Goal: Task Accomplishment & Management: Complete application form

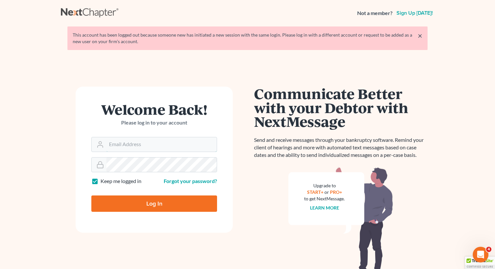
type input "[EMAIL_ADDRESS][DOMAIN_NAME]"
click at [148, 206] on input "Log In" at bounding box center [154, 204] width 126 height 16
type input "Thinking..."
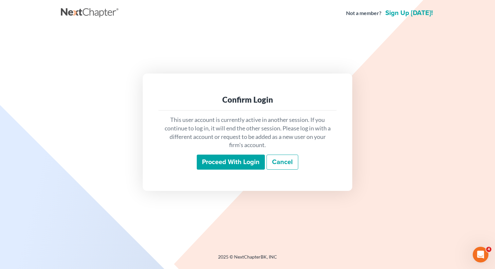
click at [239, 163] on input "Proceed with login" at bounding box center [231, 162] width 68 height 15
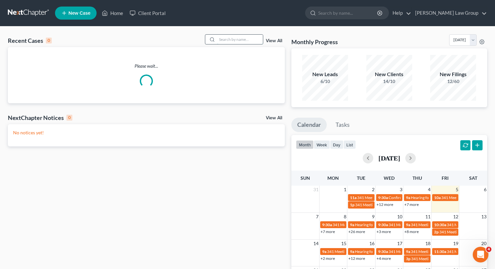
click at [227, 40] on input "search" at bounding box center [240, 39] width 46 height 9
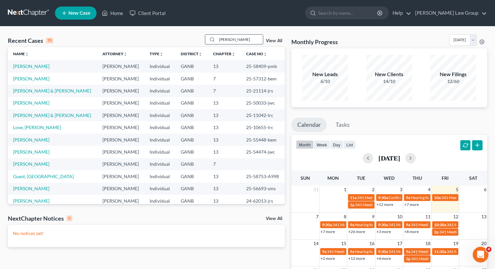
type input "[PERSON_NAME]"
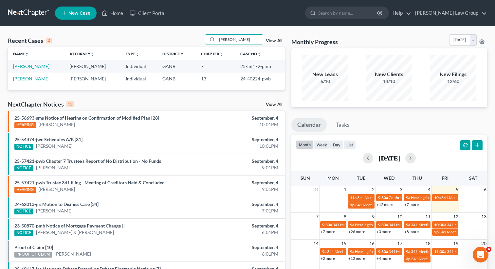
click at [76, 14] on span "New Case" at bounding box center [79, 13] width 22 height 5
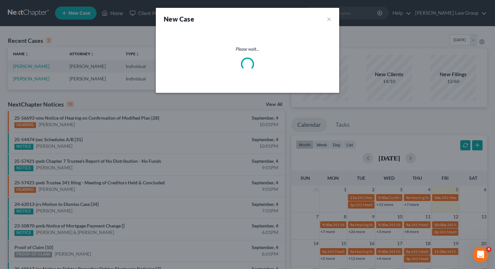
select select "19"
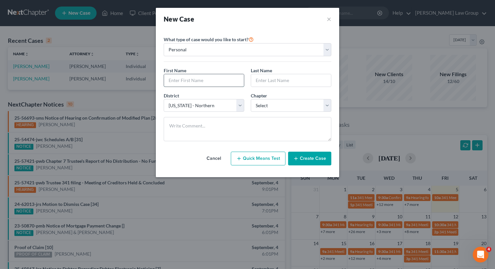
click at [178, 82] on input "text" at bounding box center [204, 80] width 80 height 12
paste input "[PERSON_NAME]"
type input "[PERSON_NAME]"
click at [269, 80] on input "text" at bounding box center [291, 80] width 80 height 12
paste input "[PERSON_NAME]"
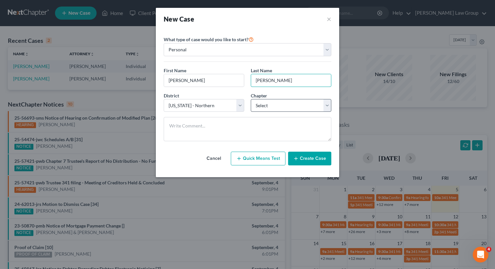
type input "[PERSON_NAME]"
click at [268, 102] on select "Select 7 11 12 13" at bounding box center [291, 105] width 81 height 13
select select "0"
click at [251, 99] on select "Select 7 11 12 13" at bounding box center [291, 105] width 81 height 13
click at [306, 162] on button "Create Case" at bounding box center [309, 159] width 43 height 14
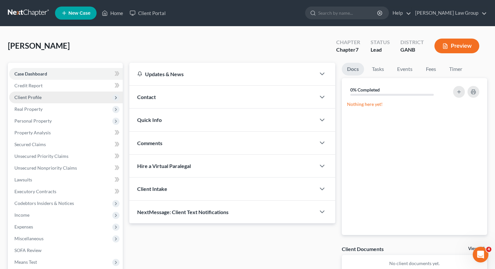
click at [24, 98] on span "Client Profile" at bounding box center [27, 98] width 27 height 6
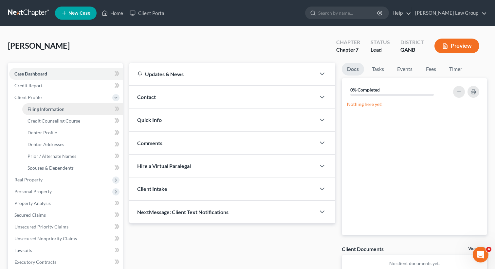
click at [56, 109] on span "Filing Information" at bounding box center [46, 109] width 37 height 6
select select "1"
select select "0"
select select "19"
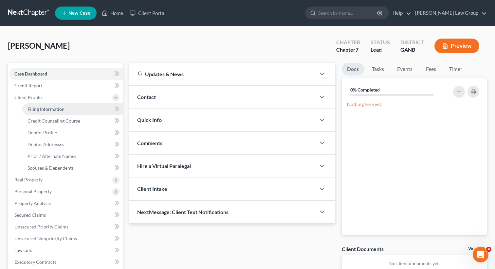
select select "10"
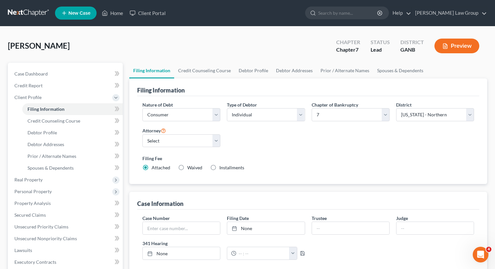
click at [207, 147] on div "Attorney Select [PERSON_NAME] - GANB [PERSON_NAME] - GANB [PERSON_NAME] - GANB …" at bounding box center [181, 140] width 84 height 26
click at [199, 142] on select "Select [PERSON_NAME] - GANB [PERSON_NAME] - GANB [PERSON_NAME] - GANB [PERSON_N…" at bounding box center [181, 141] width 78 height 13
select select "0"
click at [142, 135] on select "Select [PERSON_NAME] - GANB [PERSON_NAME] - GANB [PERSON_NAME] - GANB [PERSON_N…" at bounding box center [181, 141] width 78 height 13
click at [194, 70] on link "Credit Counseling Course" at bounding box center [204, 71] width 61 height 16
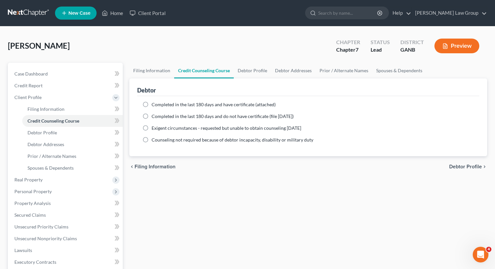
click at [152, 107] on label "Completed in the last 180 days and have certificate (attached)" at bounding box center [214, 104] width 124 height 7
click at [154, 106] on input "Completed in the last 180 days and have certificate (attached)" at bounding box center [156, 103] width 4 height 4
radio input "true"
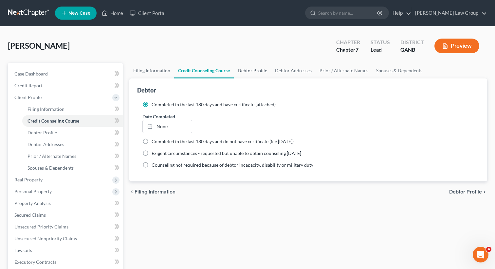
click at [253, 72] on link "Debtor Profile" at bounding box center [252, 71] width 37 height 16
select select "0"
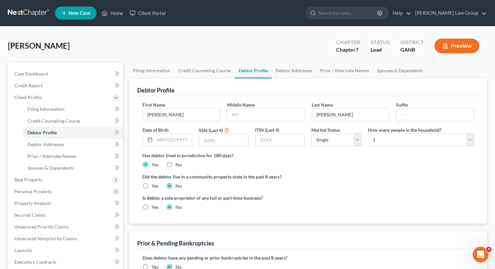
click at [242, 121] on div "First Name [PERSON_NAME] Middle Name Last Name [PERSON_NAME] Date of Birth SSN …" at bounding box center [308, 126] width 338 height 51
click at [242, 120] on input "text" at bounding box center [265, 115] width 77 height 12
type input "J"
click at [162, 140] on input "text" at bounding box center [173, 140] width 37 height 12
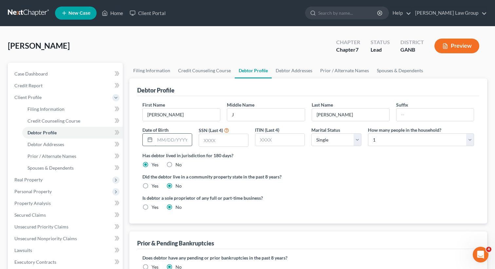
paste input "[DATE]"
type input "[DATE]"
click at [213, 142] on input "text" at bounding box center [223, 140] width 49 height 12
paste input "7117"
type input "7117"
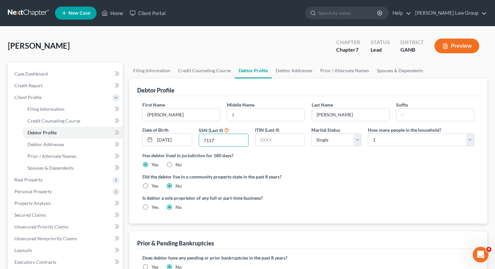
click at [277, 167] on div "Has debtor lived in jurisdiction for 180 days? Yes No Debtor must reside in jur…" at bounding box center [308, 160] width 332 height 16
click at [285, 72] on link "Debtor Addresses" at bounding box center [294, 71] width 45 height 16
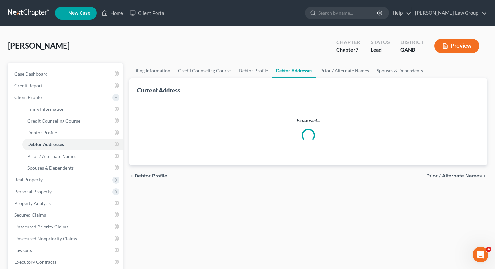
select select "0"
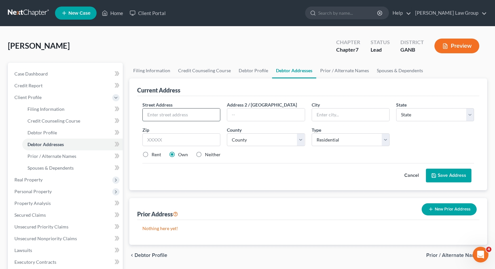
click at [168, 117] on input "text" at bounding box center [181, 115] width 77 height 12
paste input "1908 [PERSON_NAME] place"
click at [176, 114] on input "1908 [PERSON_NAME] place" at bounding box center [181, 115] width 77 height 12
type input "[STREET_ADDRESS][PERSON_NAME]"
click at [191, 138] on input "text" at bounding box center [181, 140] width 78 height 13
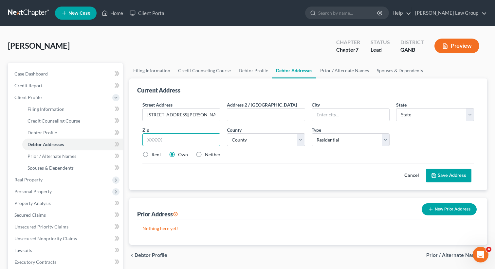
paste input "30032"
type input "30032"
type input "Decatur"
select select "10"
click at [220, 162] on div "Street Address * 1908 [PERSON_NAME] Place Address 2 / [GEOGRAPHIC_DATA] * Decat…" at bounding box center [308, 132] width 338 height 62
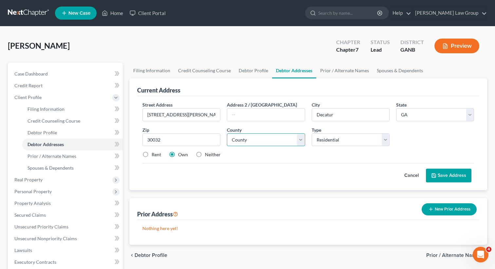
click at [258, 138] on select "County [GEOGRAPHIC_DATA] [GEOGRAPHIC_DATA] [GEOGRAPHIC_DATA] [GEOGRAPHIC_DATA] …" at bounding box center [266, 140] width 78 height 13
select select "42"
click at [227, 134] on select "County [GEOGRAPHIC_DATA] [GEOGRAPHIC_DATA] [GEOGRAPHIC_DATA] [GEOGRAPHIC_DATA] …" at bounding box center [266, 140] width 78 height 13
click at [152, 157] on label "Rent" at bounding box center [156, 155] width 9 height 7
click at [154, 156] on input "Rent" at bounding box center [156, 154] width 4 height 4
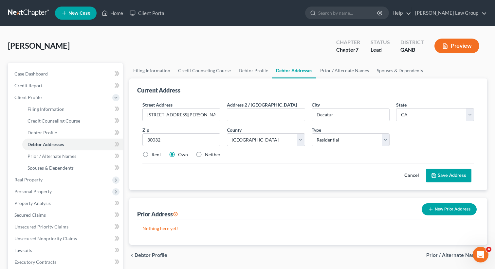
radio input "true"
click at [435, 174] on icon at bounding box center [433, 175] width 5 height 5
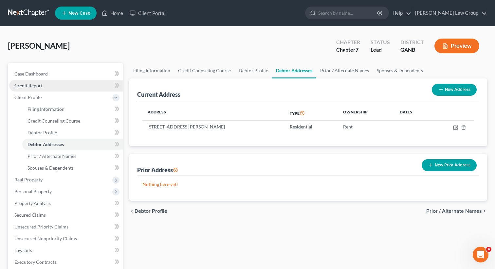
click at [34, 87] on span "Credit Report" at bounding box center [28, 86] width 28 height 6
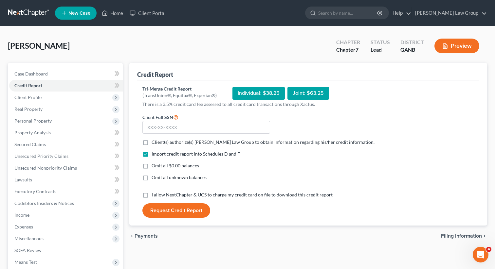
click at [152, 141] on label "Client(s) authorize(s) [PERSON_NAME] Law Group to obtain information regarding …" at bounding box center [263, 142] width 223 height 7
click at [154, 141] on input "Client(s) authorize(s) [PERSON_NAME] Law Group to obtain information regarding …" at bounding box center [156, 141] width 4 height 4
checkbox input "true"
click at [152, 195] on label "I allow NextChapter & UCS to charge my credit card on file to download this cre…" at bounding box center [242, 195] width 181 height 7
click at [154, 195] on input "I allow NextChapter & UCS to charge my credit card on file to download this cre…" at bounding box center [156, 194] width 4 height 4
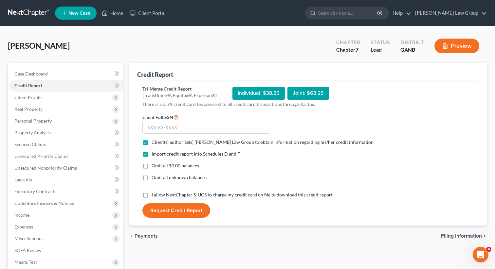
checkbox input "true"
click at [176, 130] on input "text" at bounding box center [206, 127] width 128 height 13
paste input "296-56-7117"
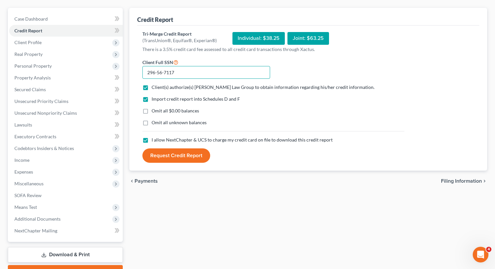
scroll to position [60, 0]
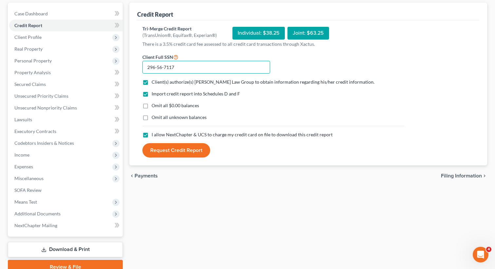
type input "296-56-7117"
click at [173, 157] on div "Tri-Merge Credit Report (TransUnion®, Equifax®, Experian®) Individual: $38.25 J…" at bounding box center [308, 93] width 342 height 146
click at [172, 152] on button "Request Credit Report" at bounding box center [176, 150] width 68 height 14
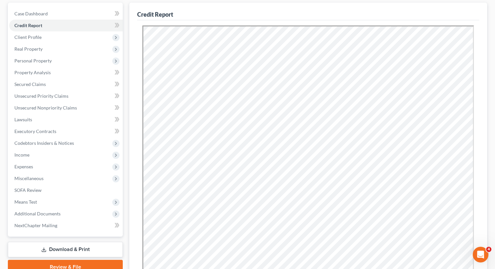
scroll to position [0, 0]
click at [49, 95] on span "Unsecured Priority Claims" at bounding box center [41, 96] width 54 height 6
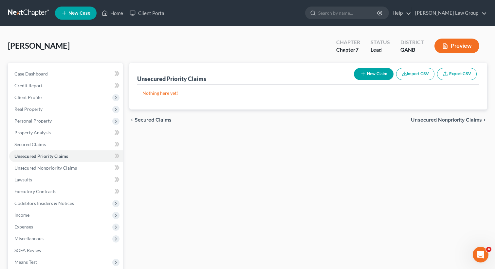
click at [363, 76] on icon "button" at bounding box center [362, 73] width 5 height 5
select select "0"
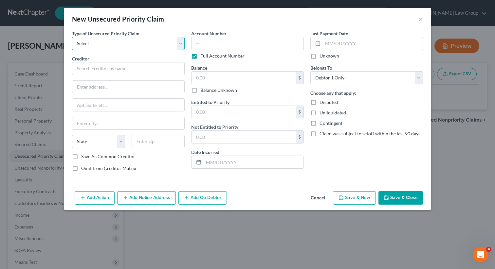
click at [133, 47] on select "Select Taxes & Other Government Units Domestic Support Obligations Extensions o…" at bounding box center [128, 43] width 113 height 13
select select "0"
click at [72, 37] on select "Select Taxes & Other Government Units Domestic Support Obligations Extensions o…" at bounding box center [128, 43] width 113 height 13
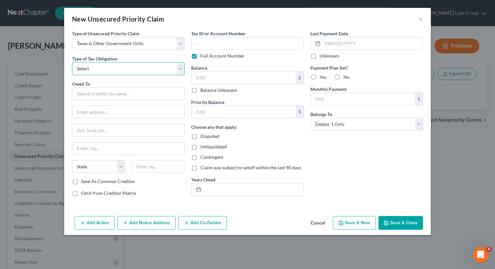
click at [114, 70] on select "Select Federal City State Franchise Tax Board Other" at bounding box center [128, 68] width 113 height 13
select select "0"
click at [72, 62] on select "Select Federal City State Franchise Tax Board Other" at bounding box center [128, 68] width 113 height 13
click at [97, 95] on input "text" at bounding box center [128, 93] width 113 height 13
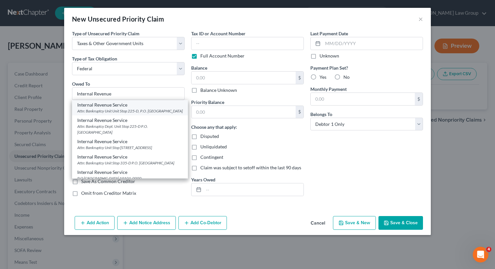
click at [101, 111] on div "Attn: Bankruptcy Unit Unit Stop 225-D, P.O. [GEOGRAPHIC_DATA]" at bounding box center [129, 111] width 105 height 6
type input "Internal Revenue Service"
type input "Attn: Bankruptcy Unit"
type input "Unit Stop 225-D, P.O. Box 995"
type input "[GEOGRAPHIC_DATA]"
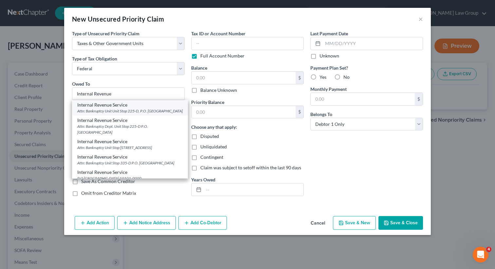
select select "10"
type input "30370"
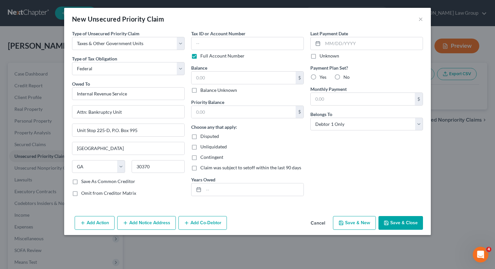
click at [396, 225] on button "Save & Close" at bounding box center [400, 223] width 45 height 14
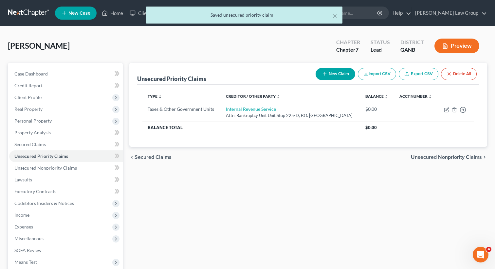
click at [326, 64] on div "Unsecured Priority Claims New Claim Import CSV Export CSV Delete All" at bounding box center [308, 74] width 342 height 22
click at [322, 79] on button "New Claim" at bounding box center [336, 74] width 40 height 12
select select "0"
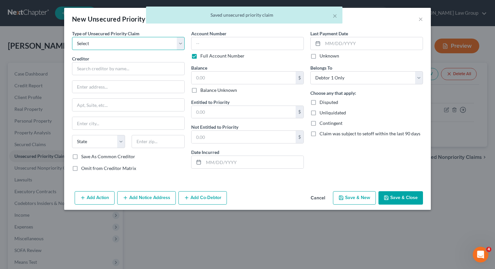
click at [123, 44] on select "Select Taxes & Other Government Units Domestic Support Obligations Extensions o…" at bounding box center [128, 43] width 113 height 13
select select "0"
click at [72, 37] on select "Select Taxes & Other Government Units Domestic Support Obligations Extensions o…" at bounding box center [128, 43] width 113 height 13
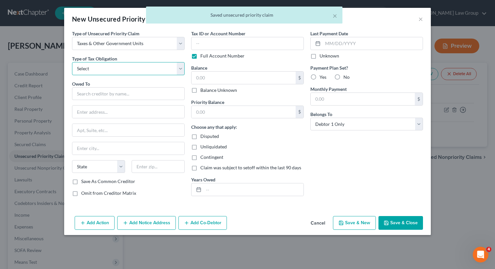
click at [101, 68] on select "Select Federal City State Franchise Tax Board Other" at bounding box center [128, 68] width 113 height 13
select select "2"
click at [72, 62] on select "Select Federal City State Franchise Tax Board Other" at bounding box center [128, 68] width 113 height 13
click at [86, 97] on input "text" at bounding box center [128, 93] width 113 height 13
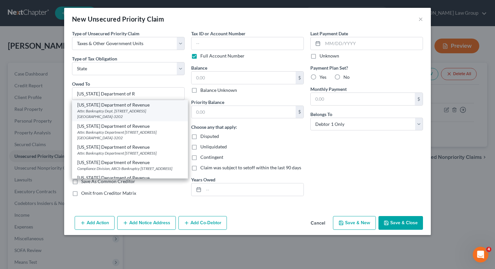
click at [85, 107] on div "[US_STATE] Department of Revenue" at bounding box center [129, 105] width 105 height 7
type input "[US_STATE] Department of Revenue"
type input "Attn: Bankruptcy Dept."
type input "[STREET_ADDRESS] NE Suite 9100"
type input "[GEOGRAPHIC_DATA]"
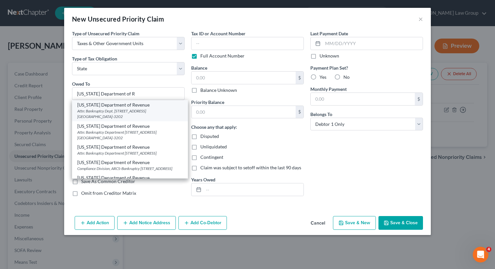
select select "10"
type input "30345-3202"
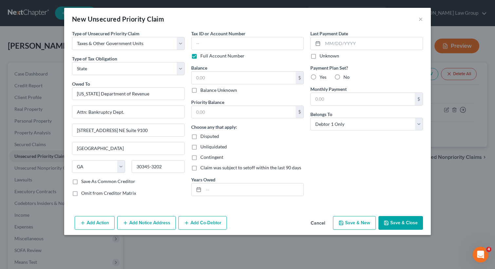
click at [409, 226] on button "Save & Close" at bounding box center [400, 223] width 45 height 14
type input "0.00"
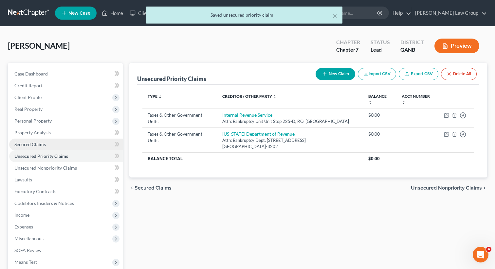
click at [41, 144] on span "Secured Claims" at bounding box center [29, 145] width 31 height 6
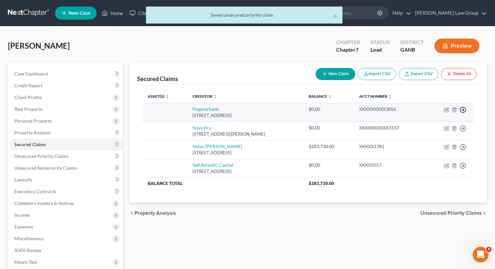
click at [463, 109] on polyline "button" at bounding box center [463, 110] width 1 height 2
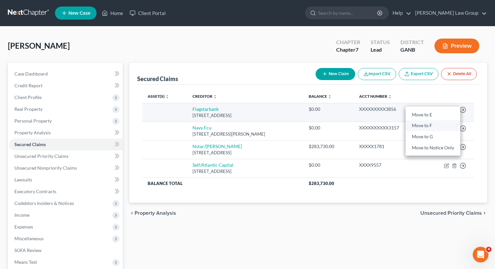
click at [425, 125] on link "Move to F" at bounding box center [433, 125] width 55 height 11
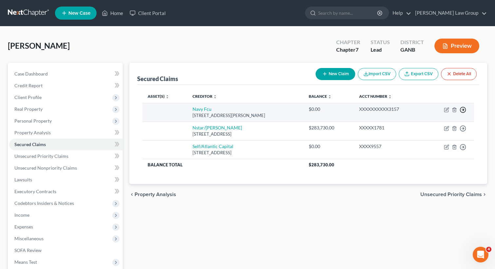
click at [462, 108] on icon "button" at bounding box center [463, 110] width 7 height 7
click at [426, 126] on link "Move to F" at bounding box center [433, 125] width 55 height 11
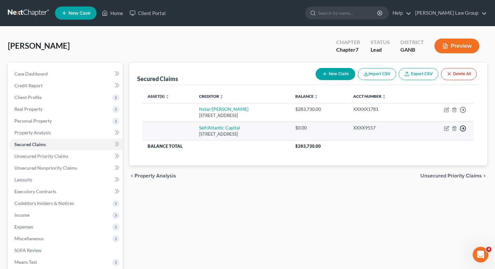
click at [464, 128] on polyline "button" at bounding box center [463, 129] width 1 height 2
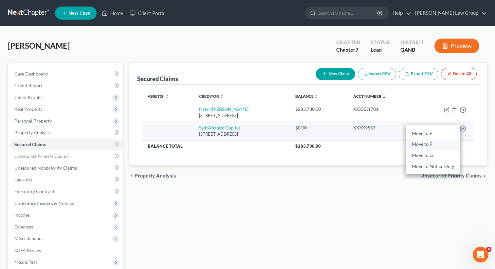
click at [421, 144] on link "Move to F" at bounding box center [433, 144] width 55 height 11
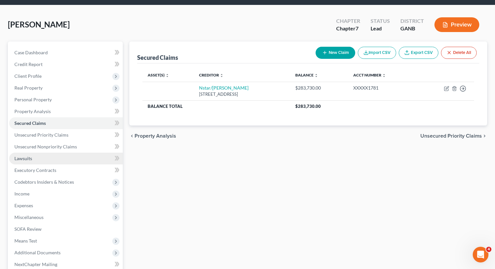
scroll to position [26, 0]
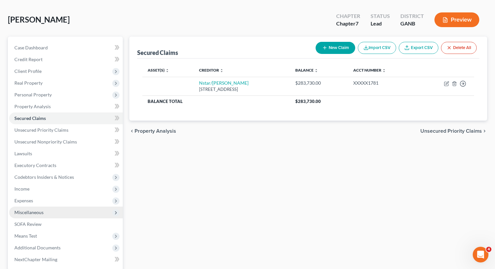
click at [43, 213] on span "Miscellaneous" at bounding box center [28, 213] width 29 height 6
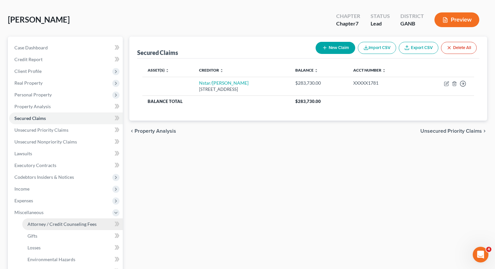
click at [61, 219] on link "Attorney / Credit Counseling Fees" at bounding box center [72, 225] width 101 height 12
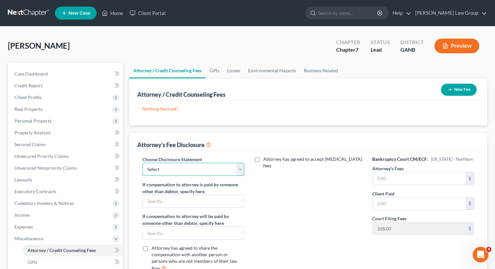
click at [214, 171] on select "Select Attorney Disclosure Statement Chapter 7 Attorney Fee Disclosure Statement" at bounding box center [193, 169] width 102 height 13
select select "0"
click at [142, 163] on select "Select Attorney Disclosure Statement Chapter 7 Attorney Fee Disclosure Statement" at bounding box center [193, 169] width 102 height 13
click at [462, 88] on button "New Fee" at bounding box center [459, 90] width 36 height 12
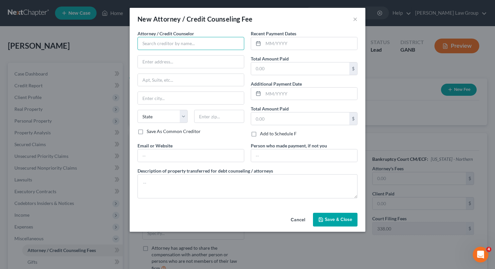
click at [171, 44] on input "text" at bounding box center [191, 43] width 107 height 13
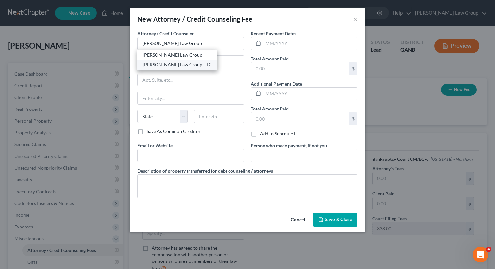
click at [163, 65] on div "[PERSON_NAME] Law Group, LLC" at bounding box center [177, 65] width 69 height 7
type input "[PERSON_NAME] Law Group, LLC"
type input "[STREET_ADDRESS][PERSON_NAME]"
type input "[GEOGRAPHIC_DATA]"
select select "10"
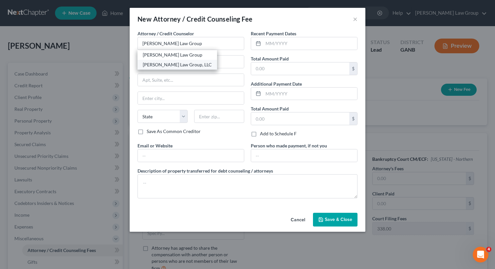
type input "30341"
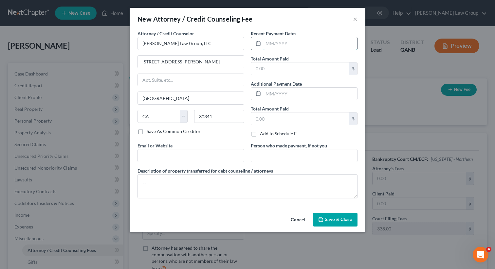
click at [295, 46] on input "text" at bounding box center [310, 43] width 94 height 12
type input "09/2025"
type input "637.00"
type input "[DOMAIN_NAME]"
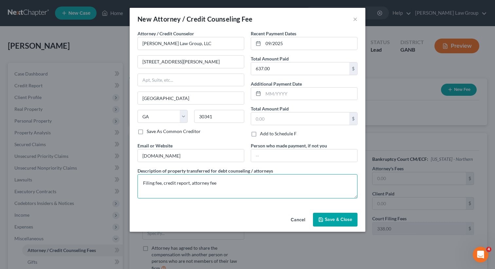
type textarea "Filing fee, credit report, attorney fee"
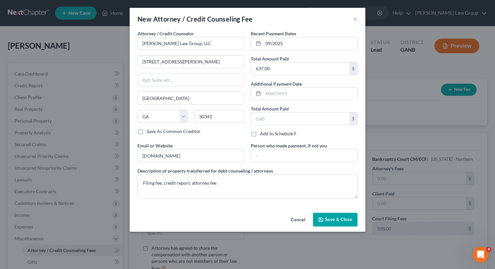
click at [336, 224] on button "Save & Close" at bounding box center [335, 220] width 45 height 14
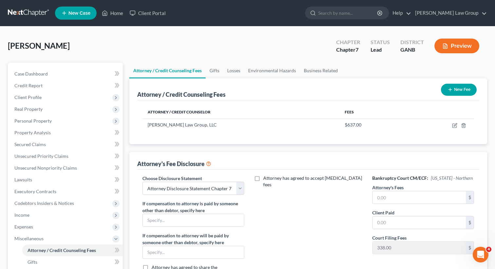
click at [454, 90] on button "New Fee" at bounding box center [459, 90] width 36 height 12
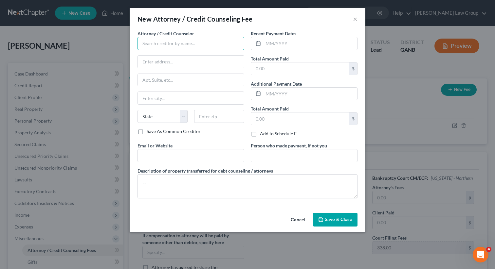
click at [170, 46] on input "text" at bounding box center [191, 43] width 107 height 13
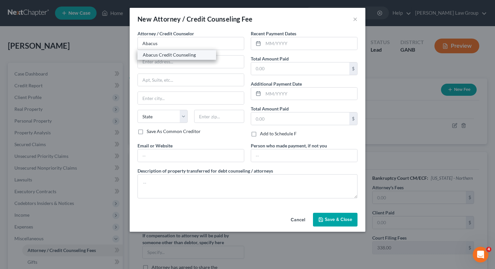
click at [174, 56] on div "Abacus Credit Counseling" at bounding box center [177, 55] width 68 height 7
type input "Abacus Credit Counseling"
type input "[STREET_ADDRESS]"
type input "Suite 700"
type input "Encino"
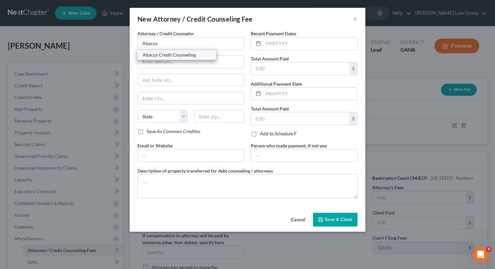
select select "4"
type input "91436"
click at [300, 50] on div "Recent Payment Dates Total Amount Paid $ Additional Payment Date Total Amount P…" at bounding box center [304, 86] width 113 height 112
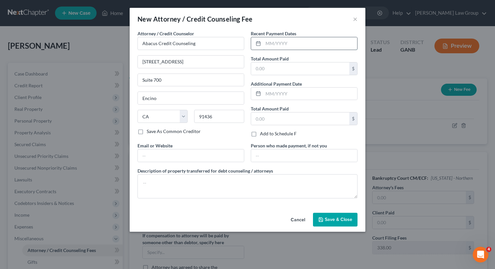
click at [298, 46] on input "text" at bounding box center [310, 43] width 94 height 12
type input "09/2025"
type input "25"
click at [185, 158] on input "text" at bounding box center [191, 156] width 106 height 12
type input "[DOMAIN_NAME]"
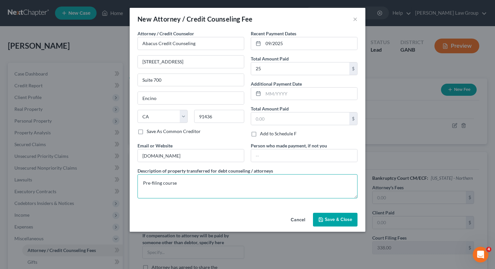
type textarea "Pre-filing course"
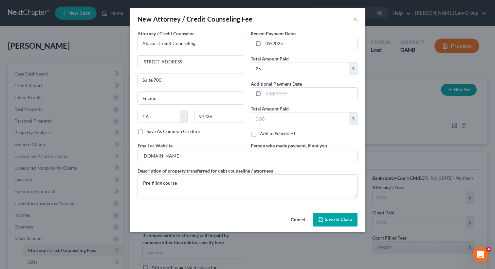
click at [343, 218] on span "Save & Close" at bounding box center [339, 220] width 28 height 6
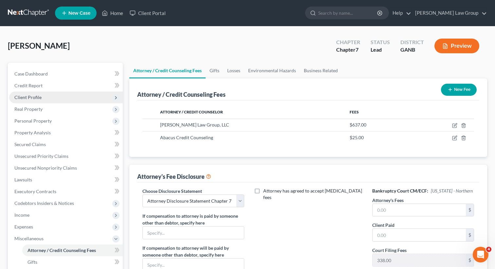
click at [47, 101] on span "Client Profile" at bounding box center [66, 98] width 114 height 12
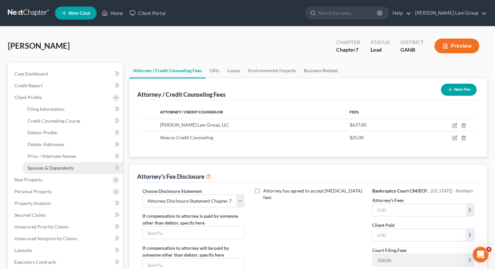
click at [60, 171] on link "Spouses & Dependents" at bounding box center [72, 168] width 101 height 12
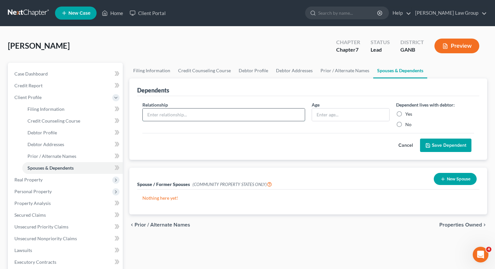
click at [248, 114] on input "text" at bounding box center [224, 115] width 162 height 12
type input "Son"
type input "25"
click at [405, 112] on label "Yes" at bounding box center [408, 114] width 7 height 7
click at [408, 112] on input "Yes" at bounding box center [410, 113] width 4 height 4
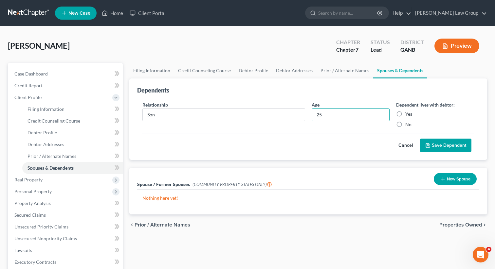
radio input "true"
click at [448, 145] on button "Save Dependent" at bounding box center [445, 146] width 51 height 14
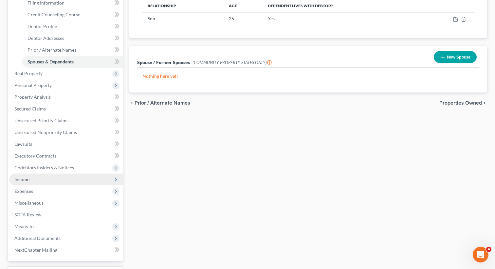
scroll to position [107, 0]
click at [44, 178] on span "Income" at bounding box center [66, 180] width 114 height 12
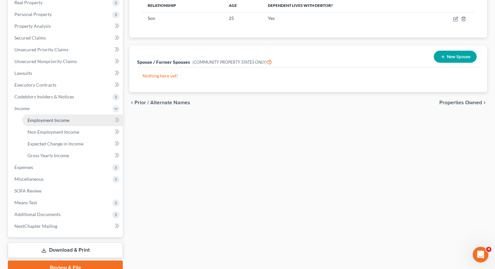
click at [105, 119] on link "Employment Income" at bounding box center [72, 121] width 101 height 12
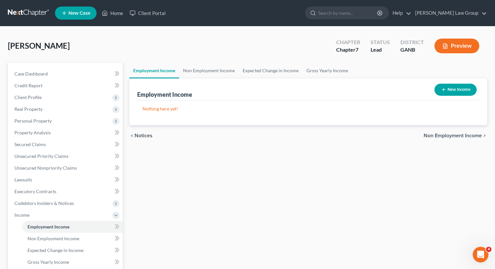
click at [448, 91] on button "New Income" at bounding box center [455, 90] width 42 height 12
select select "0"
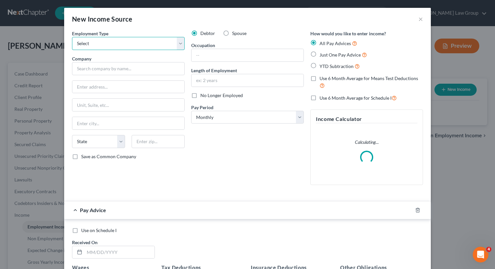
click at [149, 42] on select "Select Full or [DEMOGRAPHIC_DATA] Employment Self Employment" at bounding box center [128, 43] width 113 height 13
click at [72, 37] on select "Select Full or [DEMOGRAPHIC_DATA] Employment Self Employment" at bounding box center [128, 43] width 113 height 13
click at [142, 43] on select "Select Full or [DEMOGRAPHIC_DATA] Employment Self Employment" at bounding box center [128, 43] width 113 height 13
select select "0"
click at [72, 37] on select "Select Full or [DEMOGRAPHIC_DATA] Employment Self Employment" at bounding box center [128, 43] width 113 height 13
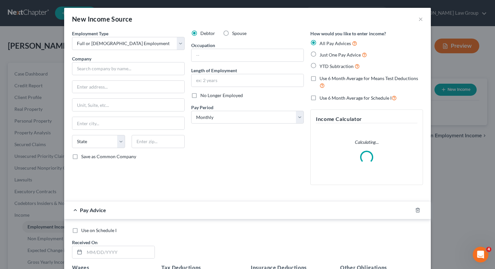
click at [320, 56] on label "Just One Pay Advice" at bounding box center [343, 55] width 47 height 8
click at [322, 55] on input "Just One Pay Advice" at bounding box center [324, 53] width 4 height 4
radio input "true"
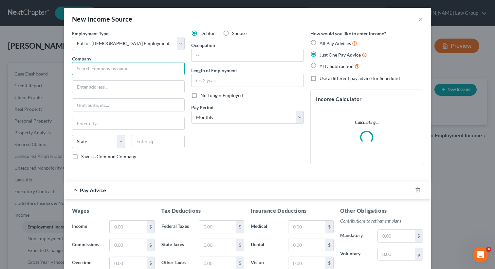
click at [134, 70] on input "text" at bounding box center [128, 68] width 113 height 13
paste input "Allied Universal Protection Service"
type input "Allied Universal Protection Service"
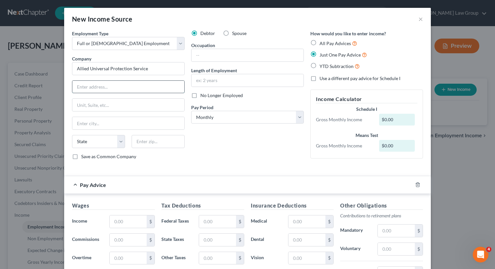
click at [130, 83] on input "text" at bounding box center [128, 87] width 112 height 12
paste input "11380 Technology circle"
click at [118, 87] on input "11380 Technology circle" at bounding box center [128, 87] width 112 height 12
type input "[STREET_ADDRESS]"
click at [160, 144] on input "text" at bounding box center [158, 141] width 53 height 13
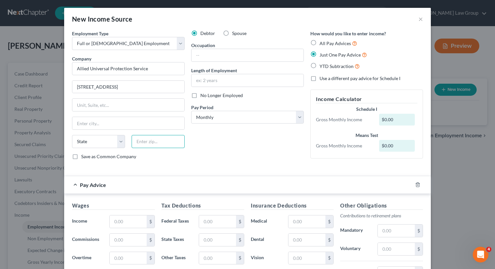
paste input "30097"
type input "30097"
type input "Duluth"
select select "10"
click at [224, 148] on div "Debtor Spouse Occupation Length of Employment No Longer Employed Pay Period * S…" at bounding box center [247, 97] width 119 height 135
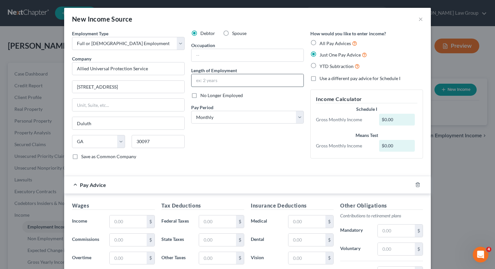
click at [212, 79] on input "text" at bounding box center [248, 80] width 112 height 12
type input "5 months"
click at [225, 55] on input "text" at bounding box center [248, 55] width 112 height 12
paste input "Security Guard"
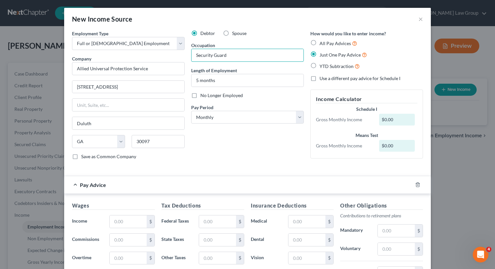
type input "Security Guard"
click at [238, 129] on div "Debtor Spouse Occupation Security Guard Length of Employment 5 months No Longer…" at bounding box center [247, 97] width 119 height 135
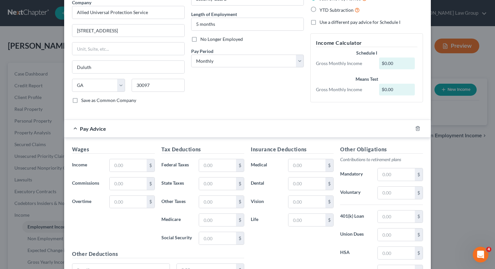
scroll to position [82, 0]
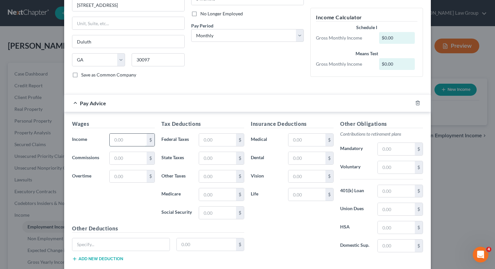
click at [133, 141] on input "text" at bounding box center [128, 140] width 37 height 12
type input "760.00"
click at [225, 33] on select "Select Monthly Twice Monthly Every Other Week Weekly" at bounding box center [247, 35] width 113 height 13
select select "3"
click at [191, 29] on select "Select Monthly Twice Monthly Every Other Week Weekly" at bounding box center [247, 35] width 113 height 13
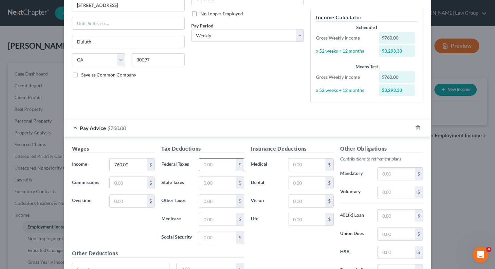
click at [223, 161] on input "text" at bounding box center [217, 165] width 37 height 12
type input "97.37"
click at [300, 163] on input "text" at bounding box center [306, 165] width 37 height 12
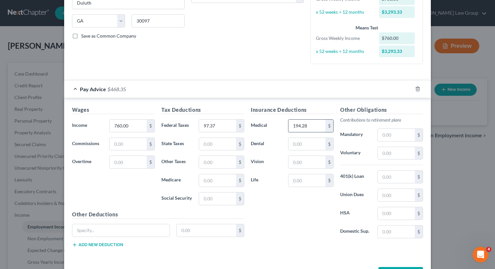
scroll to position [145, 0]
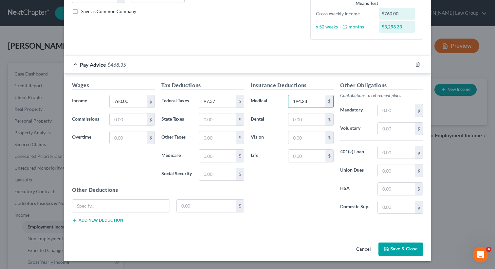
type input "194.28"
click at [403, 247] on button "Save & Close" at bounding box center [400, 250] width 45 height 14
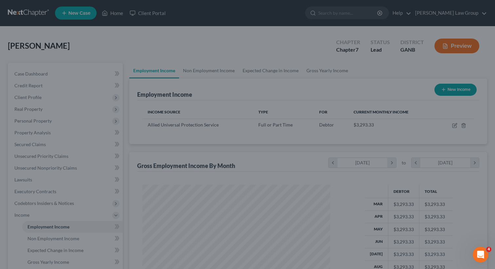
scroll to position [117, 201]
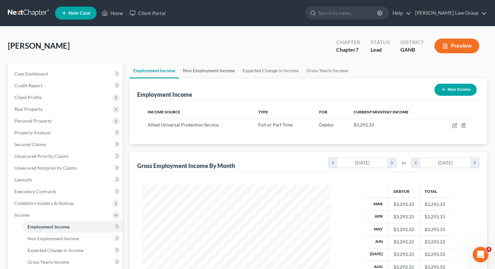
click at [206, 71] on link "Non Employment Income" at bounding box center [209, 71] width 60 height 16
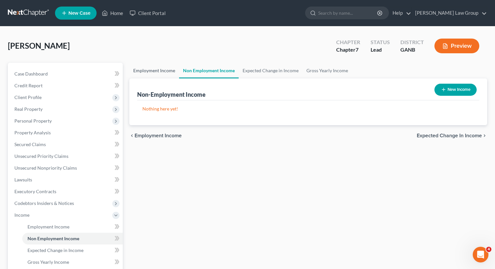
click at [145, 70] on link "Employment Income" at bounding box center [154, 71] width 50 height 16
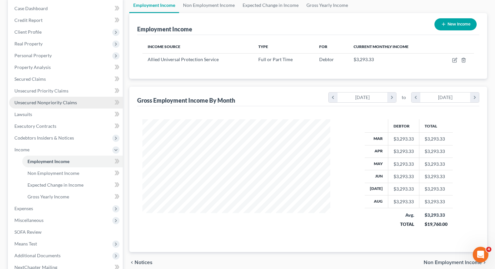
scroll to position [66, 0]
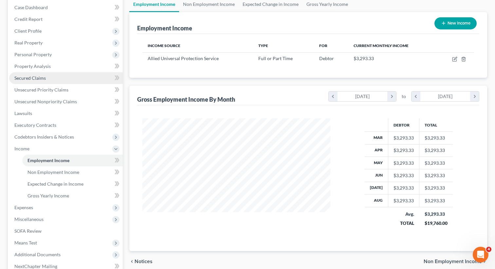
click at [30, 78] on span "Secured Claims" at bounding box center [29, 78] width 31 height 6
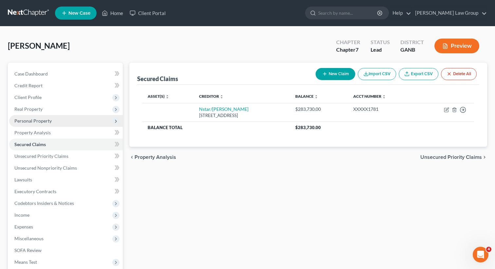
click at [71, 122] on span "Personal Property" at bounding box center [66, 121] width 114 height 12
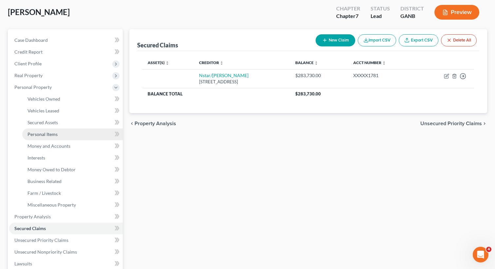
click at [52, 134] on span "Personal Items" at bounding box center [43, 135] width 30 height 6
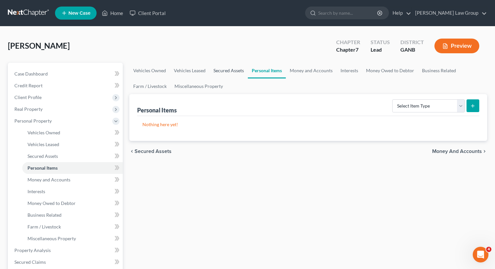
click at [232, 72] on link "Secured Assets" at bounding box center [229, 71] width 38 height 16
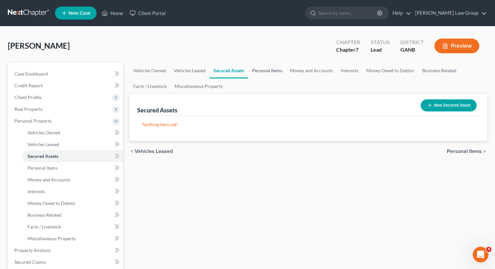
click at [267, 70] on link "Personal Items" at bounding box center [267, 71] width 38 height 16
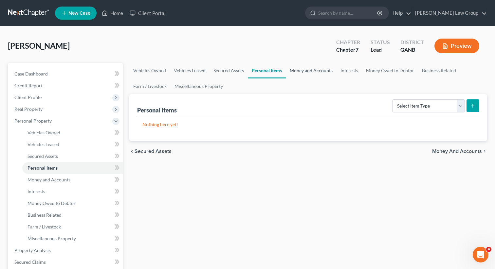
click at [311, 71] on link "Money and Accounts" at bounding box center [311, 71] width 51 height 16
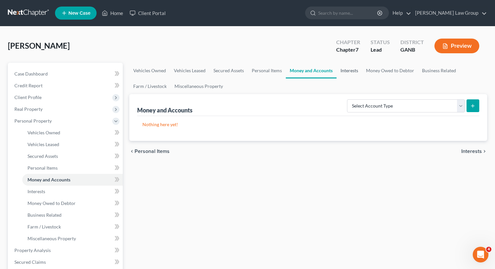
click at [356, 71] on link "Interests" at bounding box center [350, 71] width 26 height 16
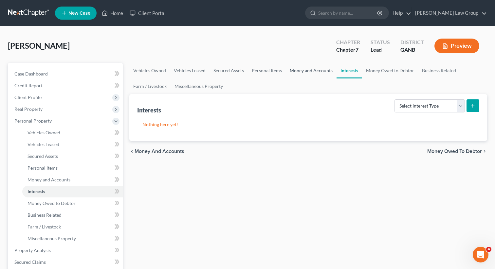
click at [306, 75] on link "Money and Accounts" at bounding box center [311, 71] width 51 height 16
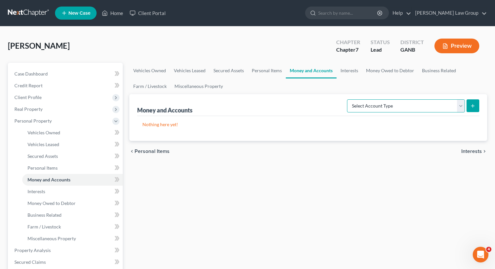
click at [387, 111] on select "Select Account Type Brokerage Cash on Hand Certificates of Deposit Checking Acc…" at bounding box center [406, 106] width 118 height 13
select select "checking"
click at [348, 100] on select "Select Account Type Brokerage Cash on Hand Certificates of Deposit Checking Acc…" at bounding box center [406, 106] width 118 height 13
click at [469, 105] on button "submit" at bounding box center [473, 106] width 13 height 13
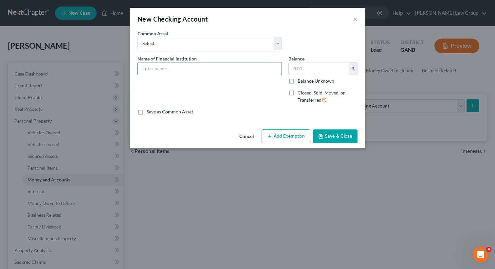
click at [171, 73] on input "text" at bounding box center [210, 69] width 144 height 12
paste input "Federal credit Union"
click at [160, 67] on input "Federal credit Union" at bounding box center [210, 69] width 144 height 12
type input "Federal Credit Union"
click at [197, 97] on div "Name of Financial Institution * Federal Credit Union" at bounding box center [209, 82] width 151 height 54
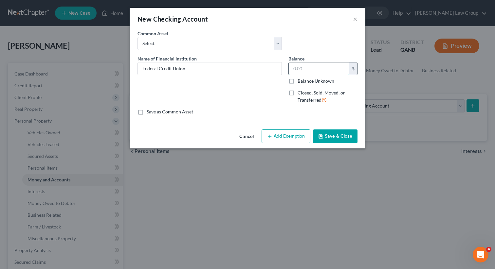
click at [300, 65] on input "text" at bounding box center [319, 69] width 61 height 12
type input "200"
click at [283, 135] on button "Add Exemption" at bounding box center [286, 137] width 49 height 14
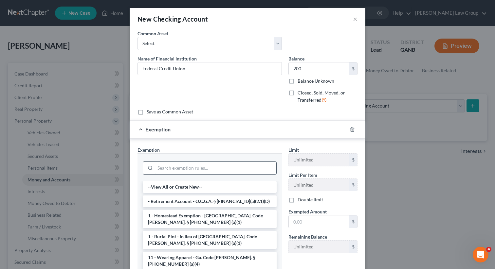
click at [179, 170] on input "search" at bounding box center [215, 168] width 121 height 12
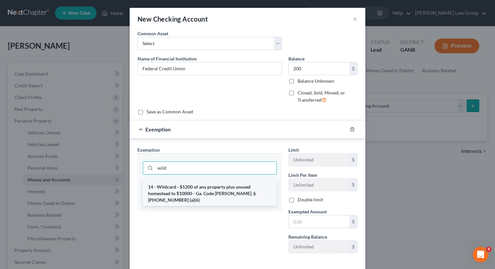
type input "wild"
click at [183, 193] on li "14 - Wildcard - $1200 of any property plus unused homestead to $10000 - Ga. Cod…" at bounding box center [210, 193] width 134 height 25
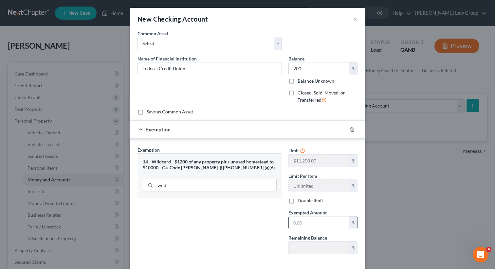
click at [322, 224] on input "text" at bounding box center [319, 223] width 61 height 12
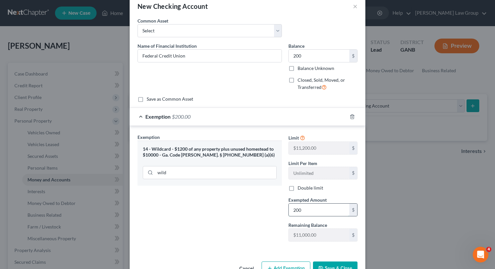
scroll to position [32, 0]
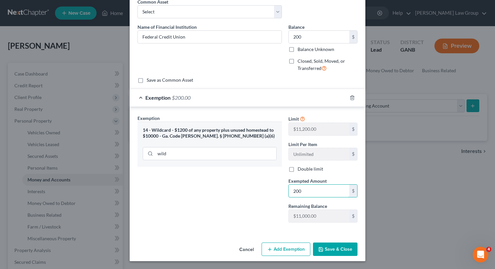
type input "200"
click at [334, 253] on button "Save & Close" at bounding box center [335, 250] width 45 height 14
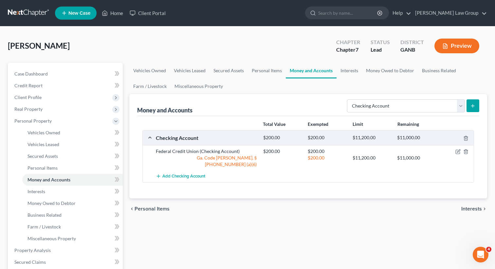
click at [473, 108] on icon "submit" at bounding box center [472, 105] width 5 height 5
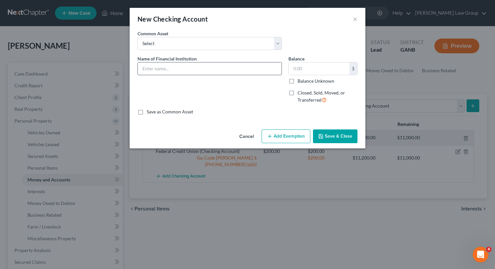
click at [166, 70] on input "text" at bounding box center [210, 69] width 144 height 12
type input "[PERSON_NAME] Fargo"
click at [311, 69] on input "text" at bounding box center [319, 69] width 61 height 12
type input "0.00"
click at [346, 134] on button "Save & Close" at bounding box center [335, 137] width 45 height 14
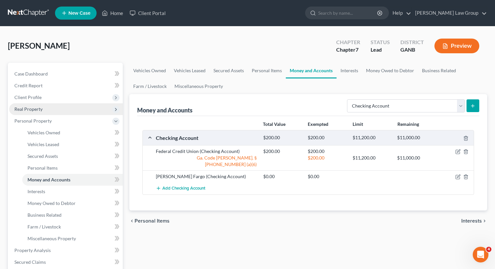
click at [43, 106] on span "Real Property" at bounding box center [66, 109] width 114 height 12
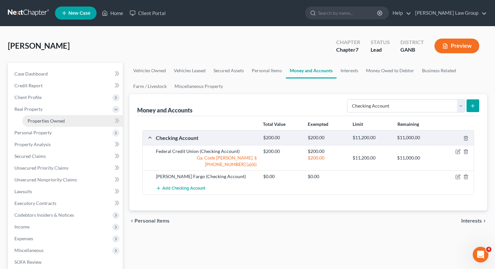
click at [45, 119] on span "Properties Owned" at bounding box center [46, 121] width 37 height 6
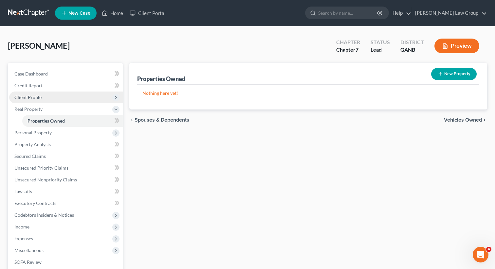
click at [48, 95] on span "Client Profile" at bounding box center [66, 98] width 114 height 12
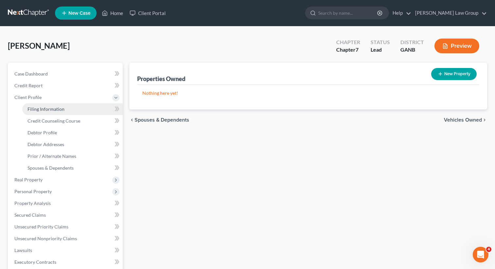
click at [56, 106] on span "Filing Information" at bounding box center [46, 109] width 37 height 6
select select "1"
select select "0"
select select "19"
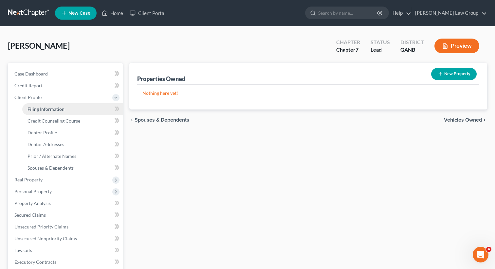
select select "0"
select select "10"
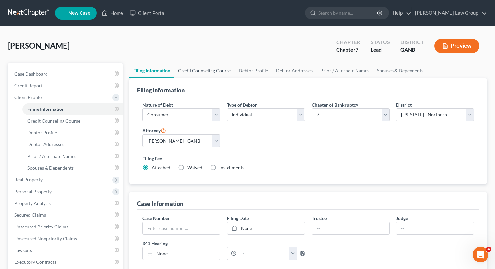
click at [206, 75] on link "Credit Counseling Course" at bounding box center [204, 71] width 61 height 16
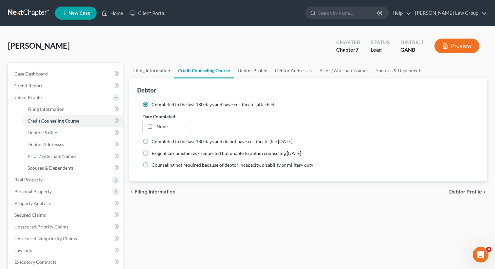
click at [255, 71] on link "Debtor Profile" at bounding box center [252, 71] width 37 height 16
select select "0"
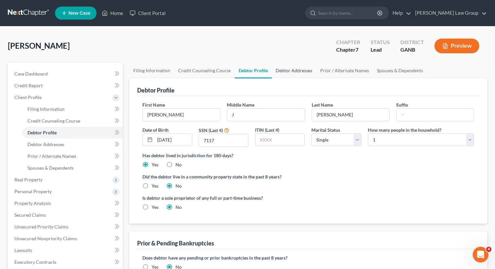
click at [290, 70] on link "Debtor Addresses" at bounding box center [294, 71] width 45 height 16
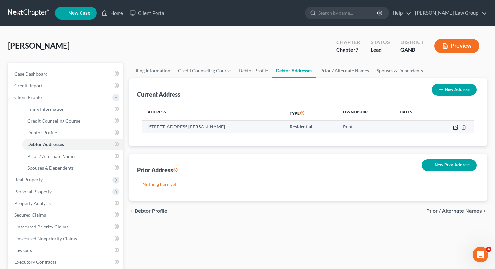
click at [454, 128] on icon "button" at bounding box center [455, 127] width 5 height 5
select select "10"
select select "42"
select select "0"
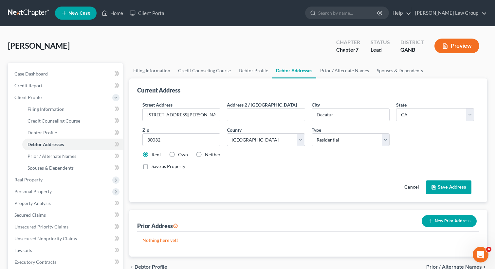
click at [178, 154] on label "Own" at bounding box center [183, 155] width 10 height 7
click at [181, 154] on input "Own" at bounding box center [183, 154] width 4 height 4
radio input "true"
click at [442, 188] on button "Save Address" at bounding box center [449, 188] width 46 height 14
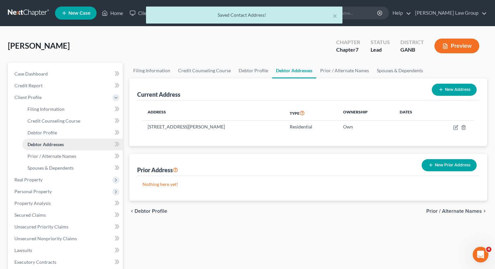
scroll to position [25, 0]
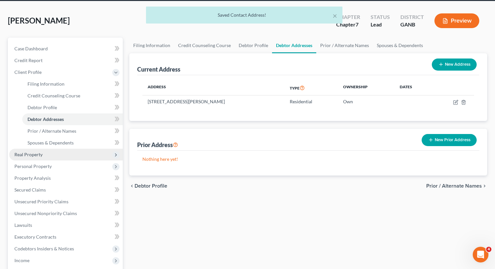
click at [35, 153] on span "Real Property" at bounding box center [28, 155] width 28 height 6
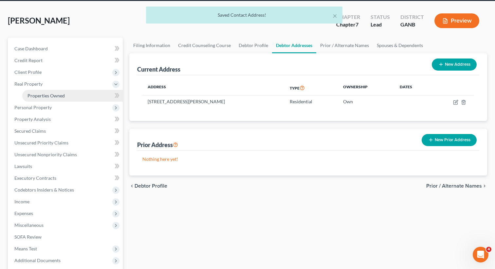
click at [54, 98] on span "Properties Owned" at bounding box center [46, 96] width 37 height 6
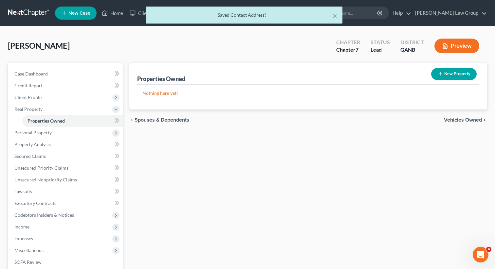
click at [443, 77] on button "New Property" at bounding box center [454, 74] width 46 height 12
select select "10"
select select "42"
select select "0"
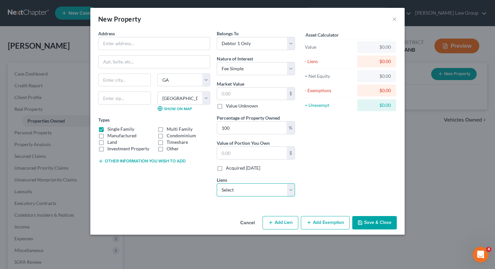
click at [236, 190] on select "Select Nstar/[PERSON_NAME] - $283,730.00" at bounding box center [256, 190] width 78 height 13
click select "Select Nstar/[PERSON_NAME] - $283,730.00" at bounding box center [256, 190] width 78 height 13
select select "45"
select select "0"
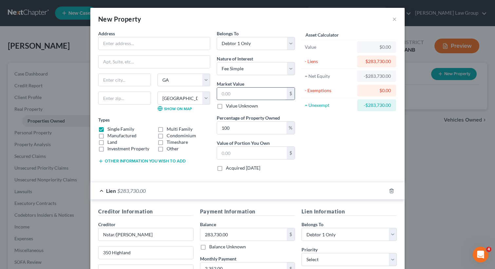
click at [230, 95] on input "text" at bounding box center [252, 94] width 70 height 12
paste input "285,000"
type input "285,000"
type input "285,000.00"
type input "285,000"
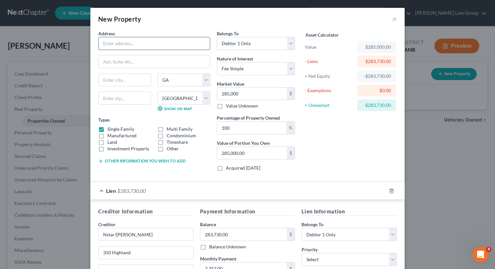
click at [132, 49] on input "text" at bounding box center [154, 43] width 111 height 12
paste input "1908 [PERSON_NAME] place"
type input "1908 [PERSON_NAME] place"
click at [110, 97] on input "text" at bounding box center [124, 98] width 53 height 13
type input "30032"
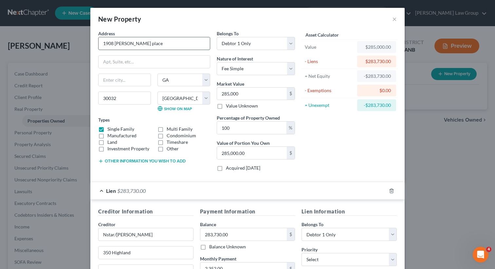
type input "Decatur"
click at [143, 45] on input "1908 [PERSON_NAME] place" at bounding box center [154, 43] width 111 height 12
click at [126, 44] on input "1908 [PERSON_NAME] place" at bounding box center [154, 43] width 111 height 12
type input "[STREET_ADDRESS][PERSON_NAME]"
click at [341, 142] on div "Asset Calculator Value $285,000.00 - Liens $283,730.00 = Net Equity -$283,730.0…" at bounding box center [349, 103] width 102 height 147
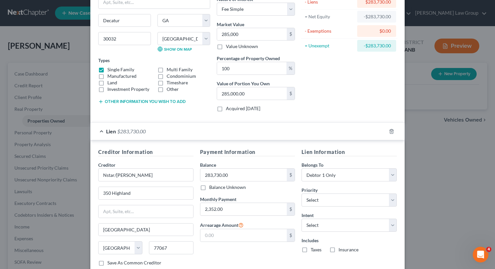
scroll to position [103, 0]
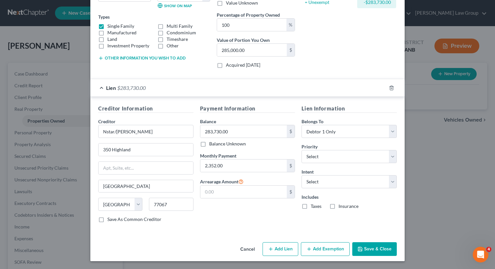
click at [311, 208] on label "Taxes" at bounding box center [316, 206] width 11 height 7
click at [313, 208] on input "Taxes" at bounding box center [315, 205] width 4 height 4
checkbox input "true"
click at [339, 209] on label "Insurance" at bounding box center [349, 206] width 20 height 7
click at [341, 208] on input "Insurance" at bounding box center [343, 205] width 4 height 4
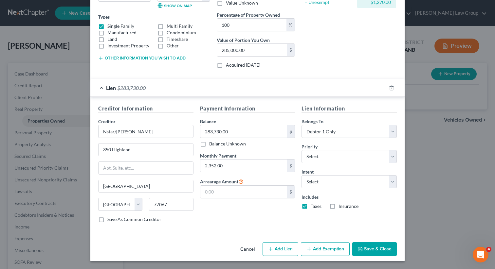
checkbox input "true"
click at [333, 183] on select "Select Surrender Redeem Reaffirm Avoid Other" at bounding box center [349, 181] width 95 height 13
select select "2"
click at [302, 175] on select "Select Surrender Redeem Reaffirm Avoid Other" at bounding box center [349, 181] width 95 height 13
click at [338, 156] on select "Select 1st 2nd 3rd 4th 5th 6th 7th 8th 9th 10th 11th 12th 13th 14th 15th 16th 1…" at bounding box center [349, 156] width 95 height 13
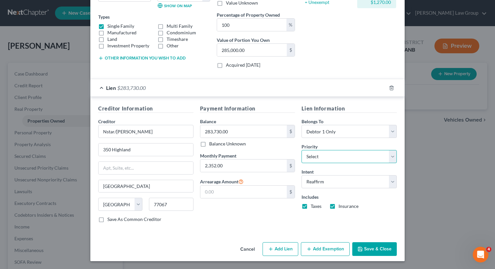
select select "0"
click at [302, 150] on select "Select 1st 2nd 3rd 4th 5th 6th 7th 8th 9th 10th 11th 12th 13th 14th 15th 16th 1…" at bounding box center [349, 156] width 95 height 13
click at [321, 252] on button "Add Exemption" at bounding box center [325, 250] width 49 height 14
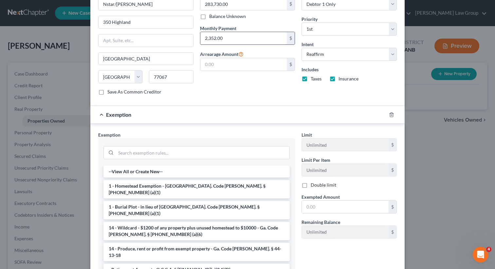
scroll to position [279, 0]
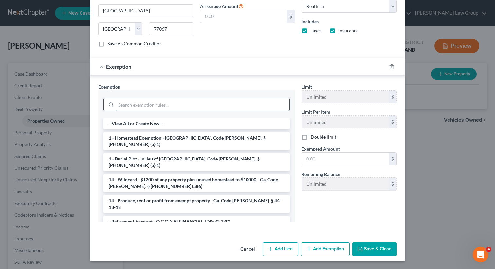
click at [129, 102] on input "search" at bounding box center [203, 105] width 174 height 12
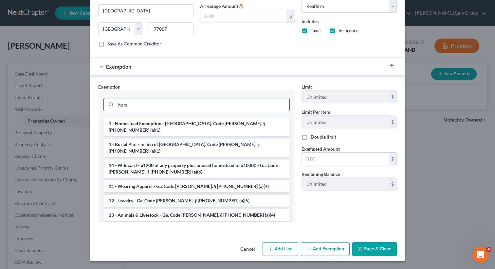
scroll to position [248, 0]
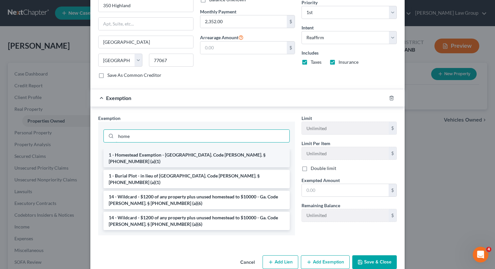
type input "home"
click at [134, 154] on li "1 - Homestead Exemption - [GEOGRAPHIC_DATA]. Code [PERSON_NAME]. § [PHONE_NUMBE…" at bounding box center [196, 158] width 186 height 18
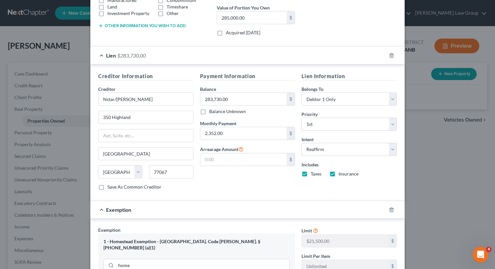
scroll to position [248, 0]
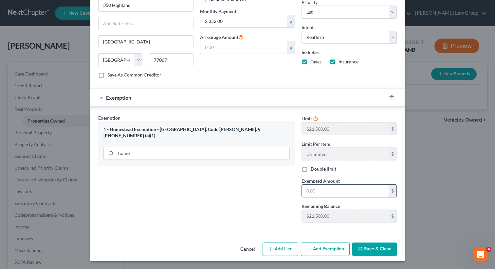
click at [317, 196] on input "text" at bounding box center [345, 191] width 87 height 12
type input "1,270"
click at [378, 250] on button "Save & Close" at bounding box center [374, 250] width 45 height 14
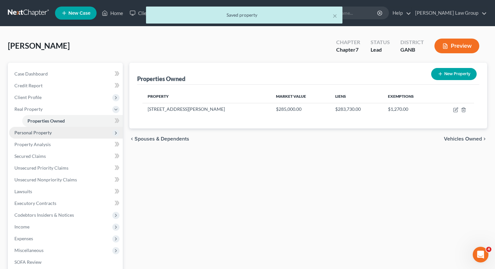
click at [38, 132] on span "Personal Property" at bounding box center [32, 133] width 37 height 6
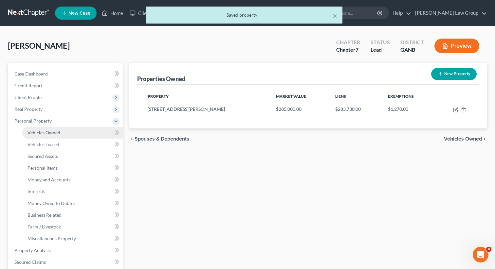
click at [61, 132] on link "Vehicles Owned" at bounding box center [72, 133] width 101 height 12
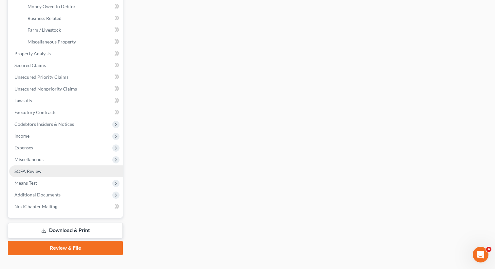
click at [35, 172] on span "SOFA Review" at bounding box center [27, 172] width 27 height 6
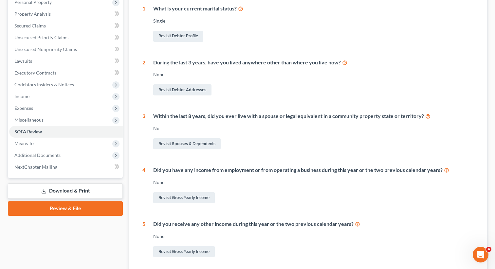
scroll to position [146, 0]
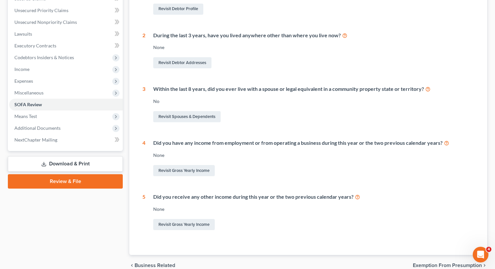
click at [173, 176] on div "Revisit Gross Yearly Income" at bounding box center [313, 171] width 321 height 14
click at [171, 175] on link "Revisit Gross Yearly Income" at bounding box center [184, 170] width 62 height 11
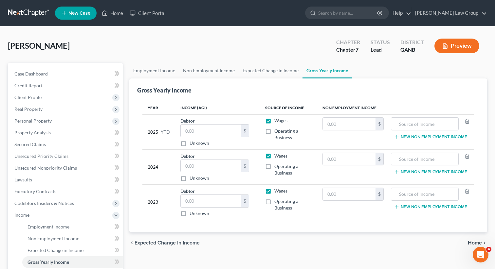
click at [196, 120] on div "Debtor $ Unknown Balance Undetermined $ Unknown" at bounding box center [217, 132] width 74 height 29
click at [190, 129] on input "text" at bounding box center [211, 131] width 60 height 12
paste input "10,038.88"
type input "10,038.88"
click at [211, 164] on input "text" at bounding box center [211, 166] width 60 height 12
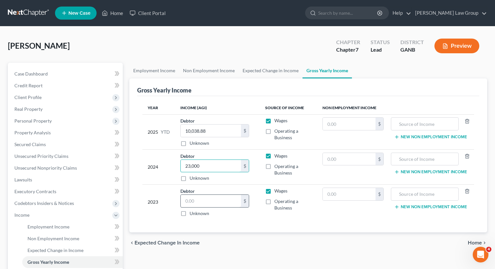
type input "23,000"
click at [223, 203] on input "text" at bounding box center [211, 201] width 60 height 12
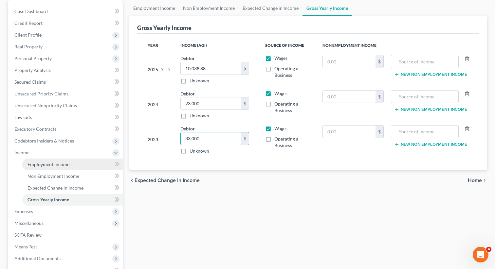
scroll to position [61, 0]
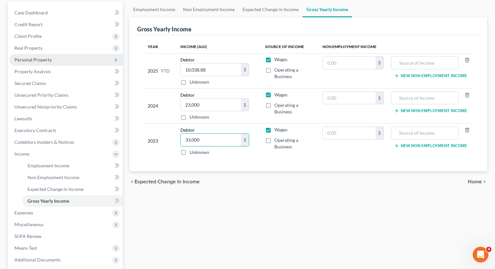
type input "33,000"
click at [41, 59] on span "Personal Property" at bounding box center [32, 60] width 37 height 6
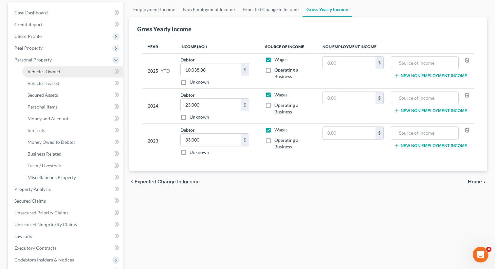
click at [41, 70] on span "Vehicles Owned" at bounding box center [44, 72] width 33 height 6
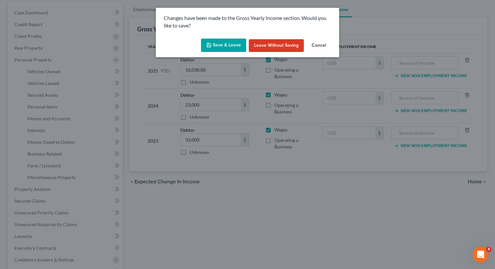
click at [235, 41] on button "Save & Leave" at bounding box center [223, 46] width 45 height 14
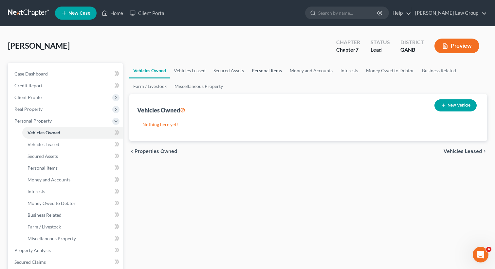
click at [269, 74] on link "Personal Items" at bounding box center [267, 71] width 38 height 16
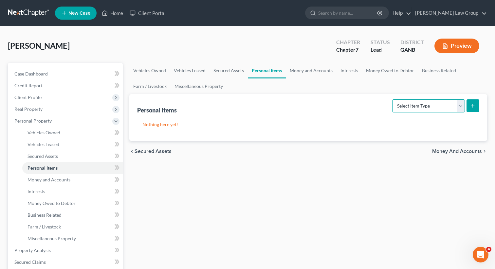
click at [408, 105] on select "Select Item Type Clothing Collectibles Of Value Electronics Firearms Household …" at bounding box center [428, 106] width 73 height 13
select select "clothing"
click at [393, 100] on select "Select Item Type Clothing Collectibles Of Value Electronics Firearms Household …" at bounding box center [428, 106] width 73 height 13
click at [473, 105] on icon "submit" at bounding box center [472, 105] width 5 height 5
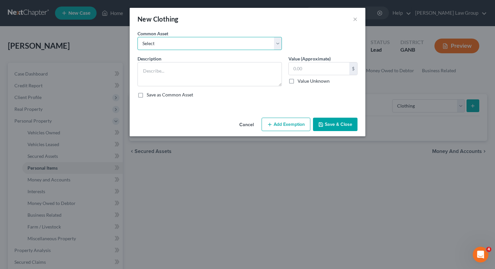
click at [183, 43] on select "Select Clothing" at bounding box center [210, 43] width 144 height 13
select select "0"
click at [138, 37] on select "Select Clothing" at bounding box center [210, 43] width 144 height 13
type textarea "Clothing"
type input "500.00"
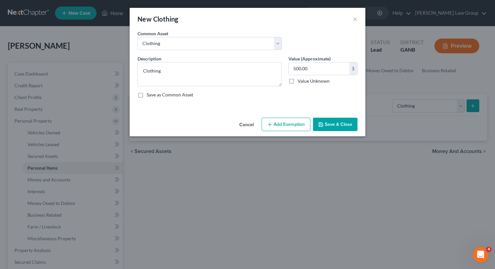
click at [272, 122] on icon "button" at bounding box center [269, 124] width 5 height 5
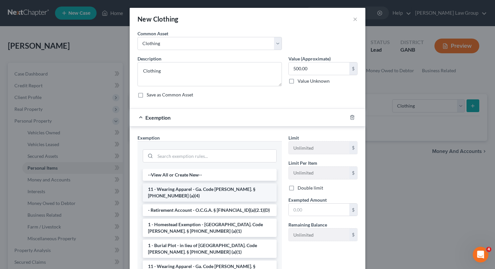
click at [170, 188] on li "11 - Wearing Apparel - Ga. Code [PERSON_NAME]. § [PHONE_NUMBER] (a)(4)" at bounding box center [210, 193] width 134 height 18
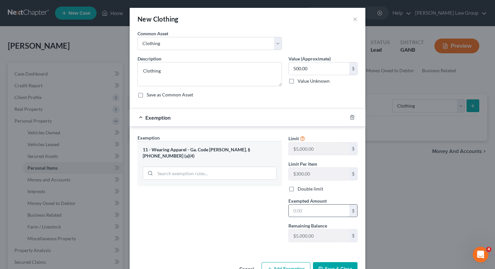
click at [302, 210] on input "text" at bounding box center [319, 211] width 61 height 12
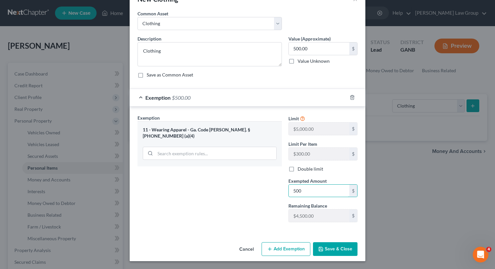
type input "500"
click at [336, 255] on button "Save & Close" at bounding box center [335, 250] width 45 height 14
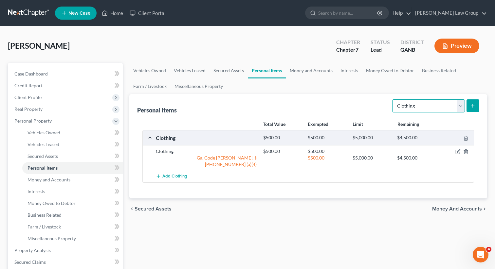
click at [419, 105] on select "Select Item Type Clothing Collectibles Of Value Electronics Firearms Household …" at bounding box center [428, 106] width 73 height 13
select select "electronics"
click at [393, 100] on select "Select Item Type Clothing Collectibles Of Value Electronics Firearms Household …" at bounding box center [428, 106] width 73 height 13
click at [474, 106] on line "submit" at bounding box center [472, 106] width 3 height 0
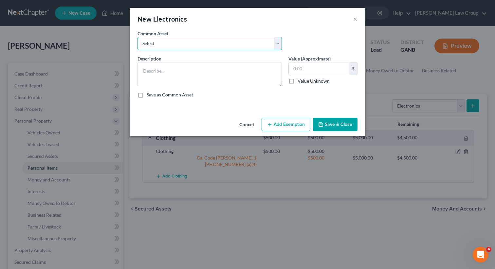
click at [207, 46] on select "Select TV, phone and computer Electronics" at bounding box center [210, 43] width 144 height 13
select select "0"
click at [138, 37] on select "Select TV, phone and computer Electronics" at bounding box center [210, 43] width 144 height 13
type textarea "TV, phone and computer"
type input "400.00"
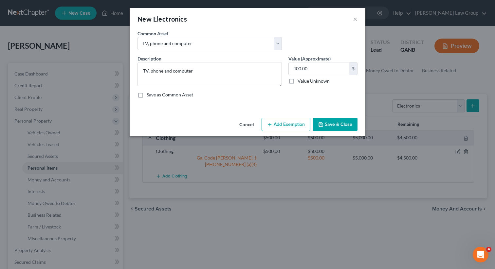
click at [285, 123] on button "Add Exemption" at bounding box center [286, 125] width 49 height 14
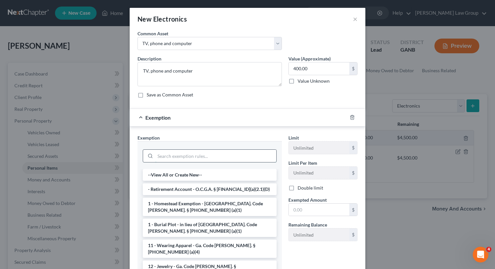
click at [187, 158] on input "search" at bounding box center [215, 156] width 121 height 12
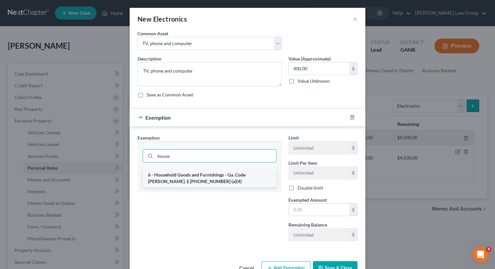
type input "house"
click at [196, 175] on li "6 - Household Goods and Furnishings - Ga. Code [PERSON_NAME]. § [PHONE_NUMBER] …" at bounding box center [210, 178] width 134 height 18
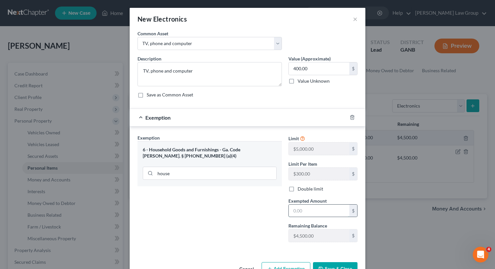
click at [302, 211] on input "text" at bounding box center [319, 211] width 61 height 12
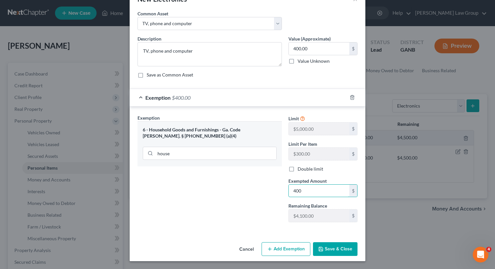
type input "400"
click at [330, 247] on button "Save & Close" at bounding box center [335, 250] width 45 height 14
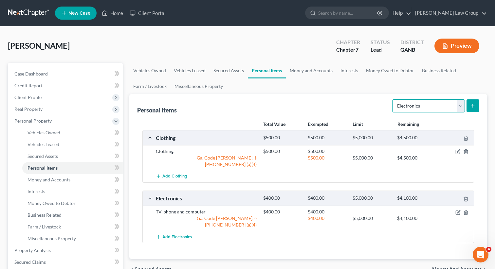
click at [408, 104] on select "Select Item Type Clothing Collectibles Of Value Electronics Firearms Household …" at bounding box center [428, 106] width 73 height 13
select select "household_goods"
click at [393, 100] on select "Select Item Type Clothing Collectibles Of Value Electronics Firearms Household …" at bounding box center [428, 106] width 73 height 13
click at [471, 108] on icon "submit" at bounding box center [472, 105] width 5 height 5
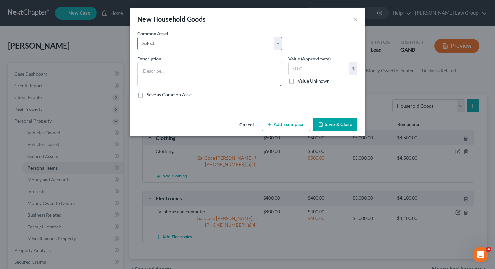
click at [195, 47] on select "Select Household goods" at bounding box center [210, 43] width 144 height 13
select select "0"
click at [138, 37] on select "Select Household goods" at bounding box center [210, 43] width 144 height 13
type textarea "Household goods"
type input "1,200.00"
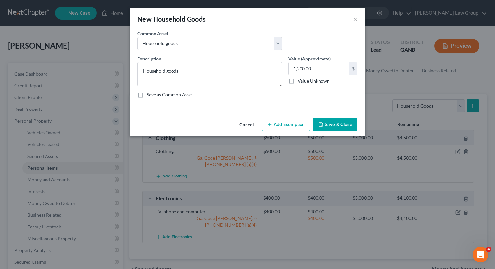
click at [273, 126] on button "Add Exemption" at bounding box center [286, 125] width 49 height 14
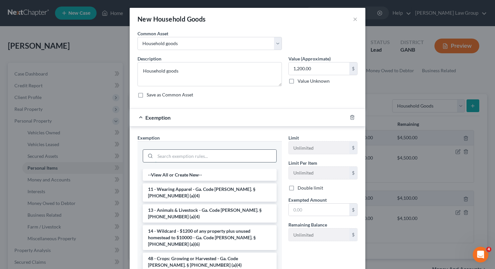
click at [164, 153] on input "search" at bounding box center [215, 156] width 121 height 12
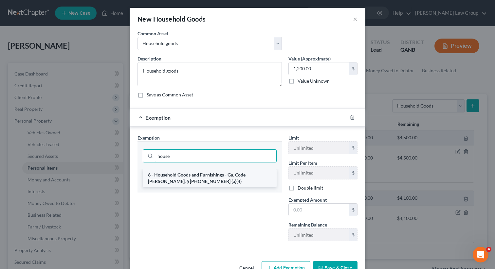
type input "house"
click at [194, 175] on li "6 - Household Goods and Furnishings - Ga. Code [PERSON_NAME]. § [PHONE_NUMBER] …" at bounding box center [210, 178] width 134 height 18
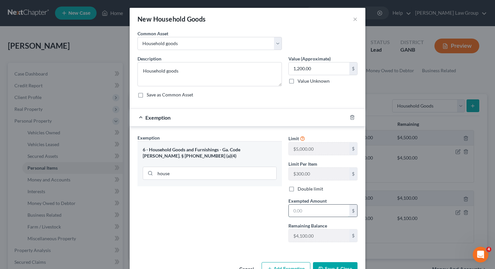
click at [311, 214] on input "text" at bounding box center [319, 211] width 61 height 12
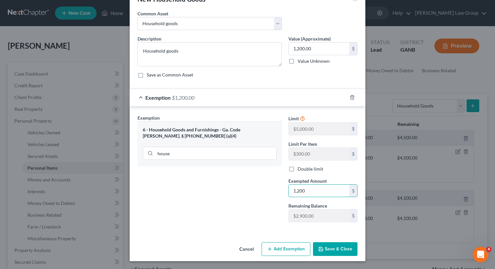
type input "1,200"
click at [341, 250] on button "Save & Close" at bounding box center [335, 250] width 45 height 14
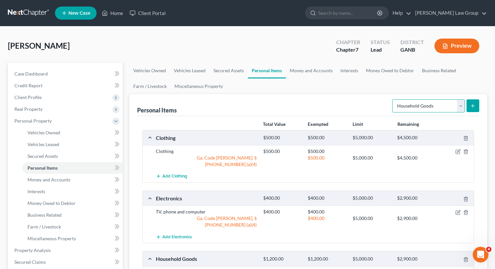
click at [413, 100] on select "Select Item Type Clothing Collectibles Of Value Electronics Firearms Household …" at bounding box center [428, 106] width 73 height 13
select select "jewelry"
click at [393, 100] on select "Select Item Type Clothing Collectibles Of Value Electronics Firearms Household …" at bounding box center [428, 106] width 73 height 13
click at [472, 104] on icon "submit" at bounding box center [472, 105] width 5 height 5
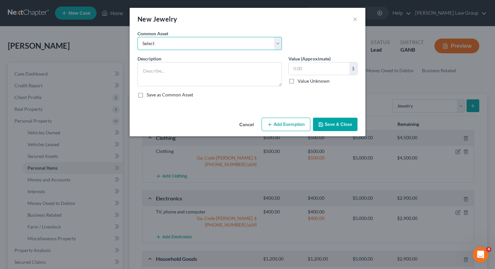
click at [233, 40] on select "Select Costume jewelry Jewelry" at bounding box center [210, 43] width 144 height 13
select select "1"
click at [138, 37] on select "Select Costume jewelry Jewelry" at bounding box center [210, 43] width 144 height 13
type textarea "Jewelry"
type input "100.00"
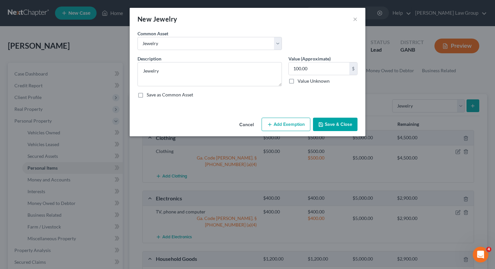
click at [278, 118] on button "Add Exemption" at bounding box center [286, 125] width 49 height 14
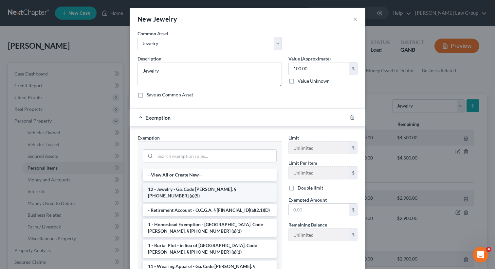
click at [187, 192] on li "12 - Jewelry - Ga. Code [PERSON_NAME]. § [PHONE_NUMBER] (a)(5)" at bounding box center [210, 193] width 134 height 18
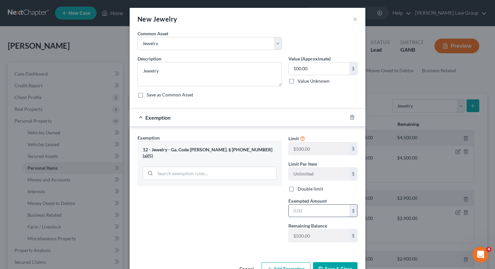
click at [315, 214] on input "text" at bounding box center [319, 211] width 61 height 12
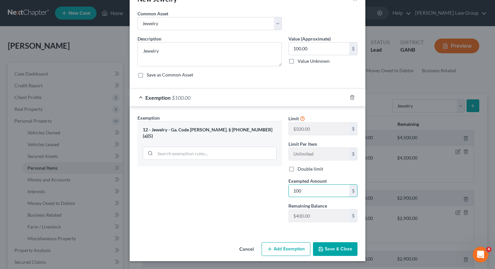
type input "100"
click at [319, 249] on icon "button" at bounding box center [321, 250] width 4 height 4
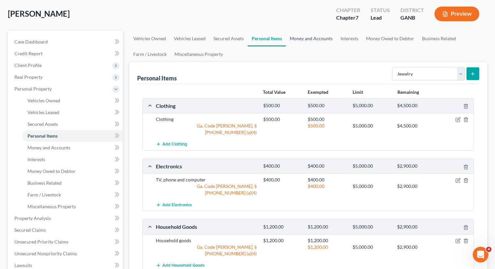
click at [307, 45] on link "Money and Accounts" at bounding box center [311, 39] width 51 height 16
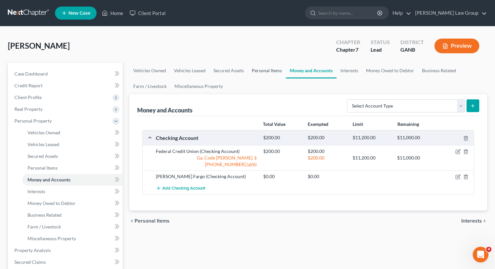
click at [269, 71] on link "Personal Items" at bounding box center [267, 71] width 38 height 16
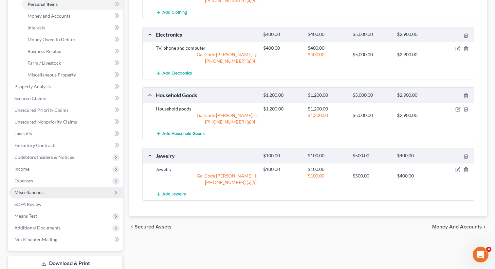
click at [66, 194] on span "Miscellaneous" at bounding box center [66, 193] width 114 height 12
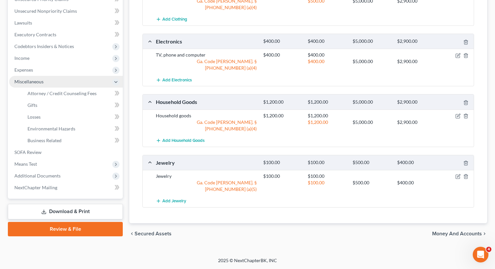
scroll to position [149, 0]
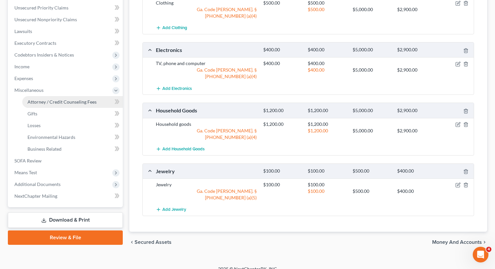
click at [82, 102] on span "Attorney / Credit Counseling Fees" at bounding box center [62, 102] width 69 height 6
select select "0"
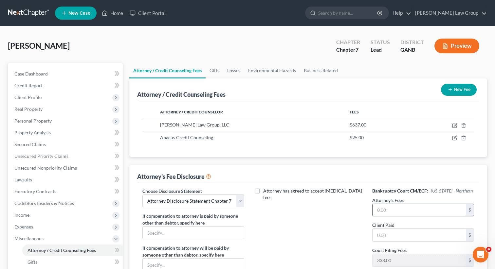
click at [384, 206] on input "text" at bounding box center [419, 210] width 93 height 12
type input "2,100"
click at [389, 228] on label "Client Paid" at bounding box center [383, 225] width 22 height 7
click at [386, 234] on input "text" at bounding box center [419, 235] width 93 height 12
type input "200"
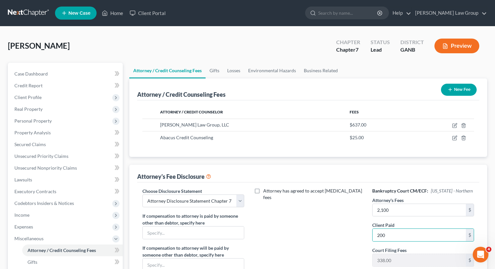
click at [347, 212] on div "Attorney has agreed to accept [MEDICAL_DATA] fees" at bounding box center [308, 248] width 115 height 121
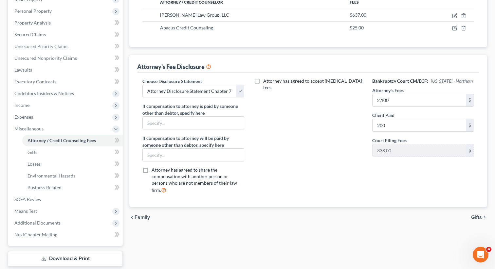
scroll to position [149, 0]
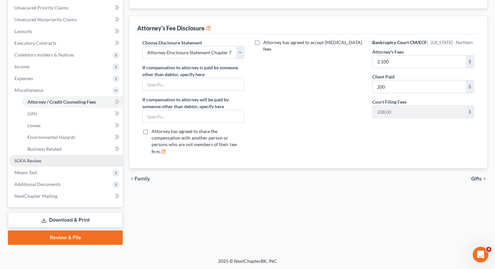
click at [58, 163] on link "SOFA Review" at bounding box center [66, 161] width 114 height 12
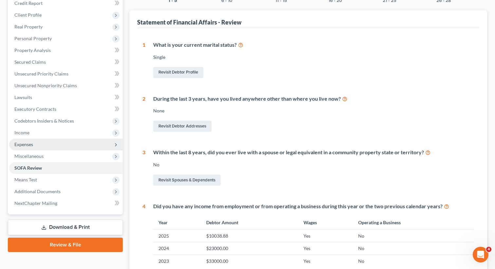
scroll to position [87, 0]
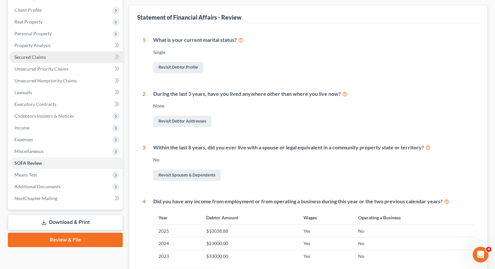
click at [29, 55] on span "Secured Claims" at bounding box center [29, 57] width 31 height 6
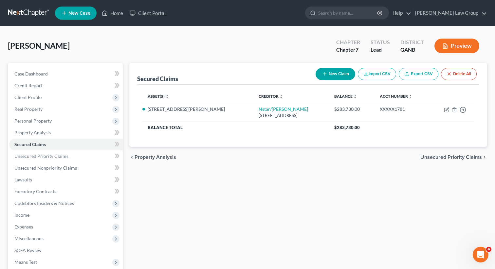
click at [328, 76] on button "New Claim" at bounding box center [336, 74] width 40 height 12
select select "0"
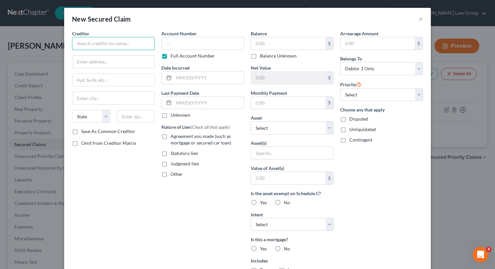
click at [122, 44] on input "text" at bounding box center [113, 43] width 83 height 13
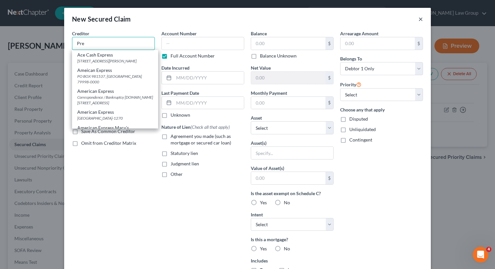
type input "Pre"
click at [420, 17] on button "×" at bounding box center [420, 19] width 5 height 8
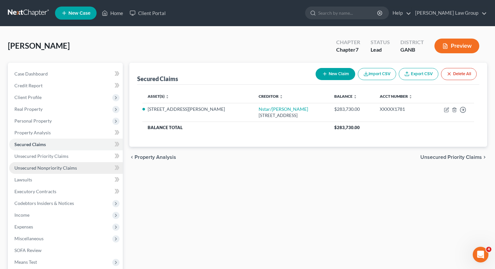
click at [90, 167] on link "Unsecured Nonpriority Claims" at bounding box center [66, 168] width 114 height 12
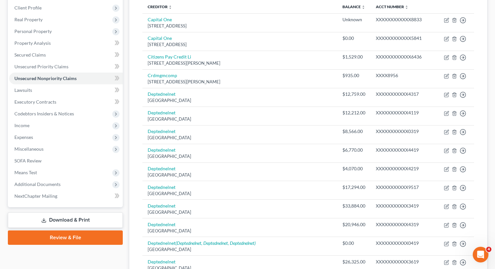
scroll to position [69, 0]
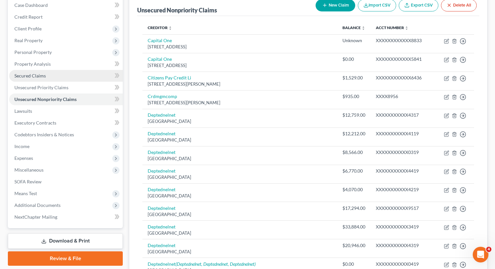
click at [41, 74] on span "Secured Claims" at bounding box center [29, 76] width 31 height 6
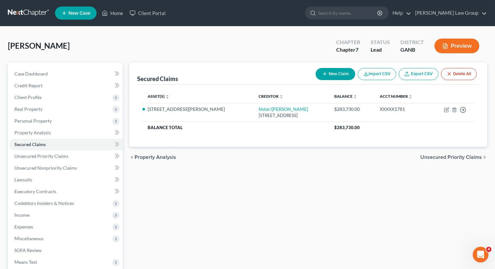
click at [340, 77] on button "New Claim" at bounding box center [336, 74] width 40 height 12
select select "0"
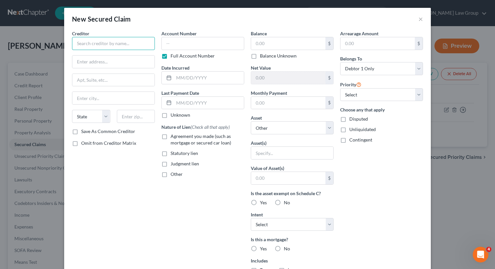
click at [128, 47] on input "text" at bounding box center [113, 43] width 83 height 13
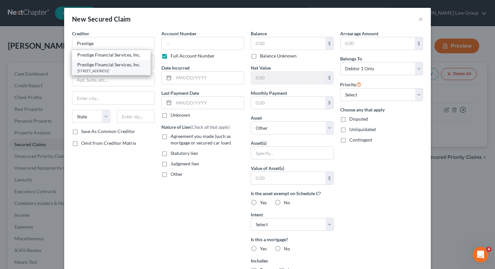
click at [122, 66] on div "Prestige Financial Services, Inc." at bounding box center [111, 65] width 68 height 7
type input "Prestige Financial Services, Inc."
type input "[STREET_ADDRESS],"
type input "[PERSON_NAME]"
select select "46"
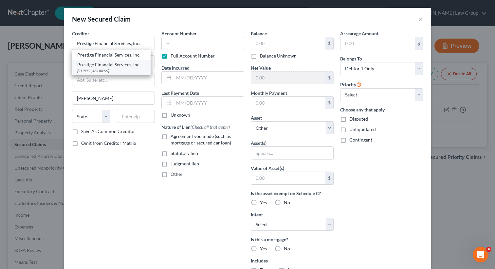
type input "84020"
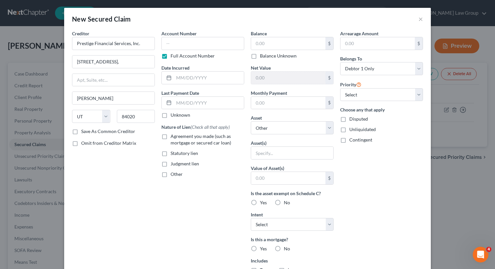
click at [171, 165] on label "Judgment lien" at bounding box center [185, 164] width 28 height 7
click at [173, 165] on input "Judgment lien" at bounding box center [175, 163] width 4 height 4
checkbox input "true"
click at [260, 203] on label "Yes" at bounding box center [263, 203] width 7 height 7
click at [263, 203] on input "Yes" at bounding box center [265, 202] width 4 height 4
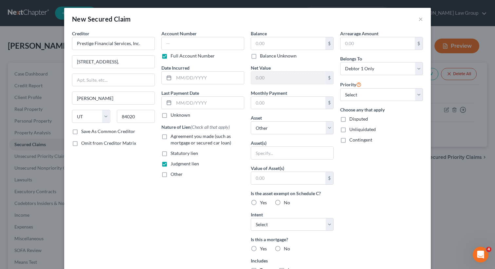
radio input "true"
click at [271, 156] on input "text" at bounding box center [292, 153] width 82 height 12
type input "P"
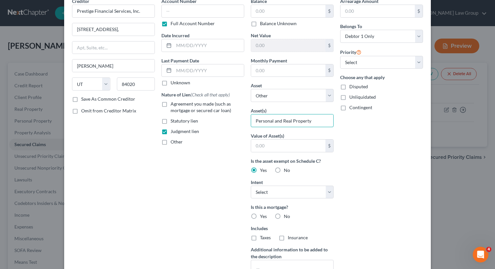
scroll to position [42, 0]
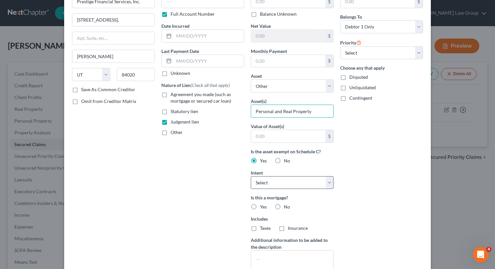
type input "Personal and Real Property"
click at [282, 186] on select "Select Surrender Redeem Reaffirm Avoid Other" at bounding box center [292, 182] width 83 height 13
select select "3"
click at [251, 176] on select "Select Surrender Redeem Reaffirm Avoid Other" at bounding box center [292, 182] width 83 height 13
click at [284, 207] on label "No" at bounding box center [287, 207] width 6 height 7
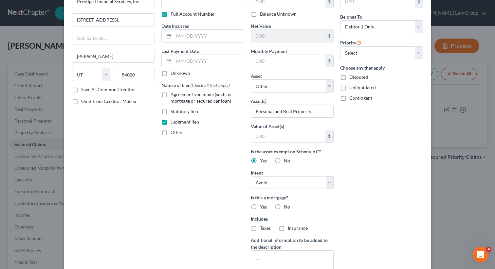
click at [286, 207] on input "No" at bounding box center [288, 206] width 4 height 4
radio input "true"
click at [284, 227] on label "No" at bounding box center [287, 228] width 6 height 7
click at [286, 227] on input "No" at bounding box center [288, 227] width 4 height 4
radio input "true"
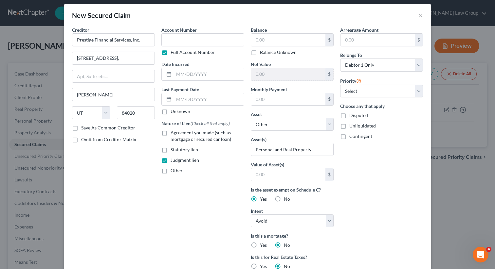
scroll to position [0, 0]
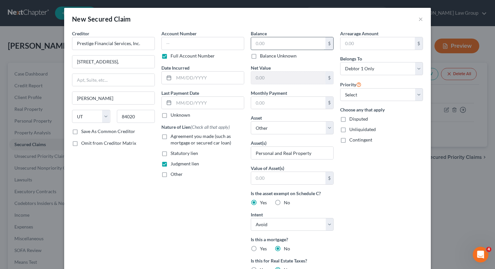
click at [271, 46] on input "text" at bounding box center [288, 43] width 74 height 12
click at [285, 46] on input "14,319." at bounding box center [288, 43] width 74 height 12
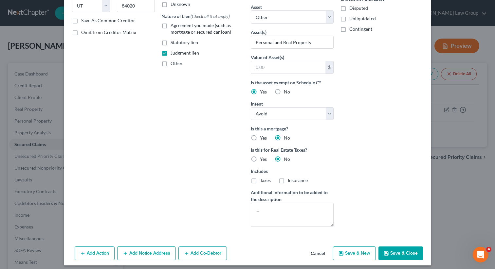
scroll to position [115, 0]
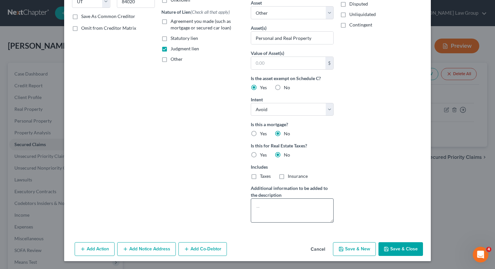
type input "14,319.69"
click at [402, 253] on button "Save & Close" at bounding box center [400, 250] width 45 height 14
select select
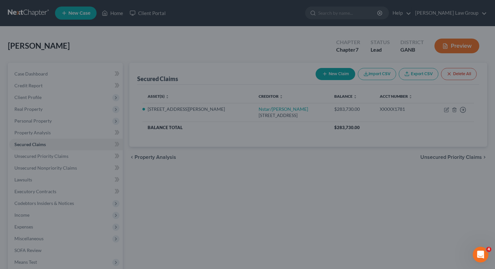
scroll to position [44, 0]
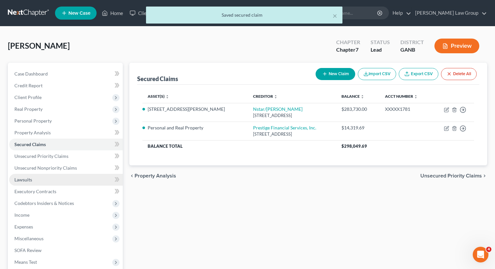
click at [37, 180] on link "Lawsuits" at bounding box center [66, 180] width 114 height 12
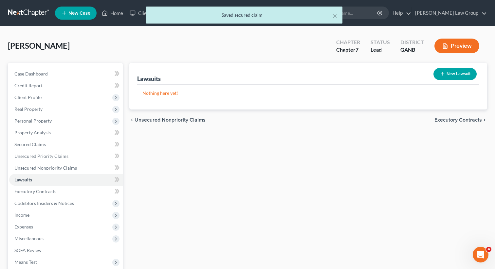
click at [451, 76] on button "New Lawsuit" at bounding box center [455, 74] width 43 height 12
select select "0"
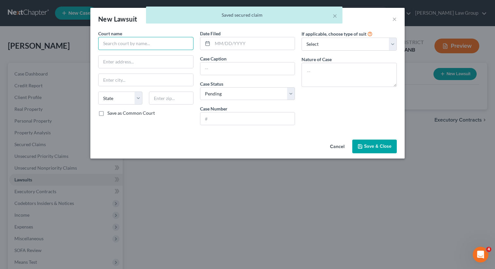
click at [137, 43] on input "text" at bounding box center [145, 43] width 95 height 13
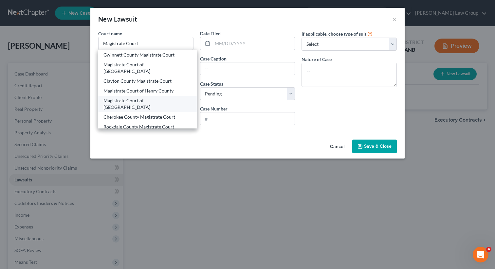
click at [121, 98] on div "Magistrate Court of [GEOGRAPHIC_DATA]" at bounding box center [147, 104] width 88 height 13
type input "Magistrate Court of [GEOGRAPHIC_DATA]"
type input "[STREET_ADDRESS]"
type input "[GEOGRAPHIC_DATA]"
select select "10"
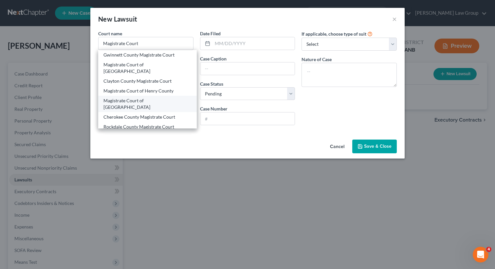
type input "30303"
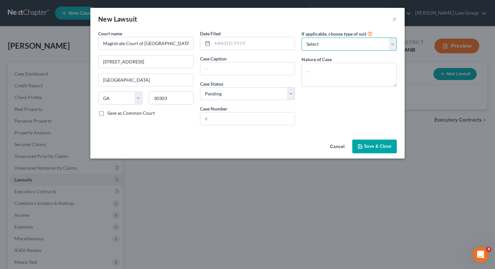
click at [319, 44] on select "Select Repossession Garnishment Foreclosure Attached, Seized, Or Levied Other" at bounding box center [349, 44] width 95 height 13
select select "4"
click at [302, 38] on select "Select Repossession Garnishment Foreclosure Attached, Seized, Or Levied Other" at bounding box center [349, 44] width 95 height 13
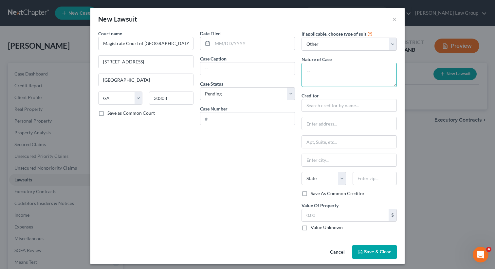
click at [314, 72] on textarea at bounding box center [349, 75] width 95 height 24
type textarea "Civil collection case"
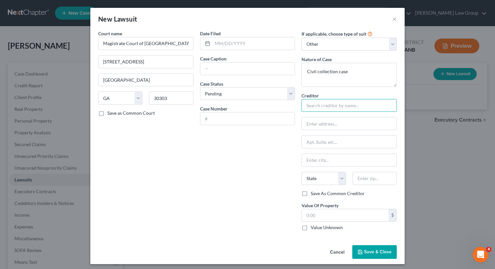
click at [320, 107] on input "text" at bounding box center [349, 105] width 95 height 13
click at [311, 109] on input "text" at bounding box center [349, 105] width 95 height 13
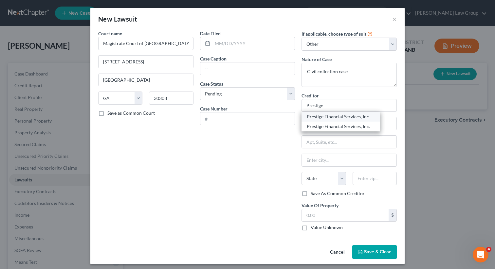
click at [323, 118] on div "Prestige Financial Services, Inc." at bounding box center [341, 117] width 68 height 7
type input "Prestige Financial Services, Inc."
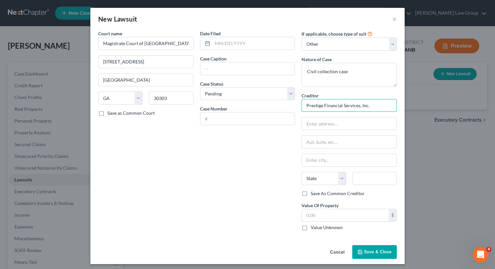
click at [378, 108] on input "Prestige Financial Services, Inc." at bounding box center [349, 105] width 95 height 13
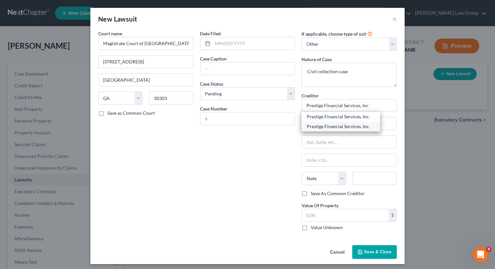
click at [363, 127] on div "Prestige Financial Services, Inc." at bounding box center [341, 126] width 68 height 7
type input "Prestige Financial Services, Inc."
type input "[STREET_ADDRESS],"
type input "[PERSON_NAME]"
select select "46"
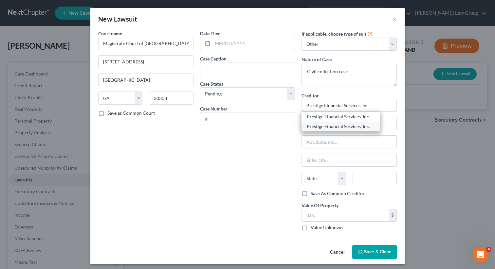
type input "84020"
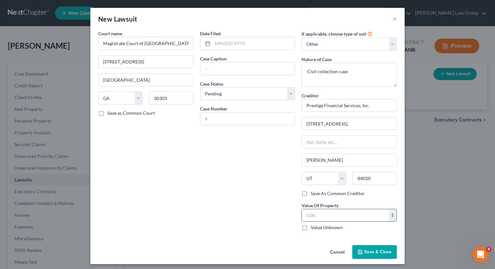
click at [316, 214] on input "text" at bounding box center [345, 216] width 87 height 12
type input "14,313.69"
click at [226, 165] on div "Date Filed Case Caption Case Status * Select Pending On Appeal Concluded Case N…" at bounding box center [248, 133] width 102 height 206
click at [219, 69] on input "text" at bounding box center [247, 69] width 95 height 12
drag, startPoint x: 381, startPoint y: 106, endPoint x: 280, endPoint y: 94, distance: 101.5
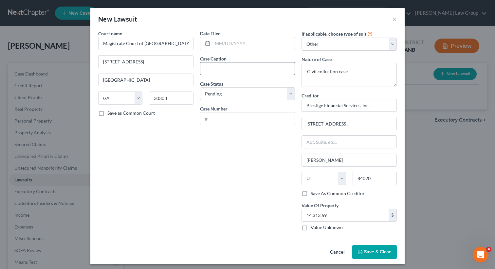
click at [229, 66] on input "text" at bounding box center [247, 69] width 95 height 12
paste input "Prestige Financial Services, Inc."
type input "Prestige Financial Services, Inc. vs. [PERSON_NAME]"
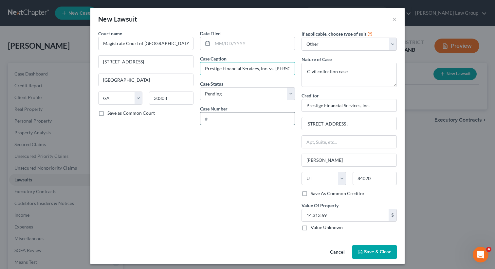
click at [221, 123] on input "text" at bounding box center [247, 119] width 95 height 12
click at [229, 98] on select "Select Pending On Appeal Concluded" at bounding box center [247, 93] width 95 height 13
select select "2"
click at [200, 87] on select "Select Pending On Appeal Concluded" at bounding box center [247, 93] width 95 height 13
click at [219, 118] on input "text" at bounding box center [247, 119] width 95 height 12
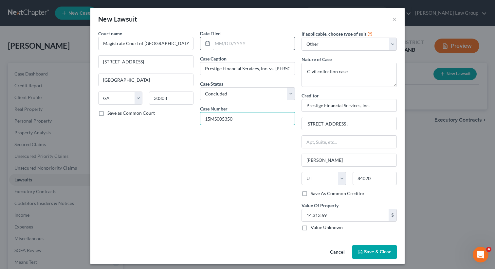
type input "15MS005350"
click at [220, 44] on input "text" at bounding box center [253, 43] width 83 height 12
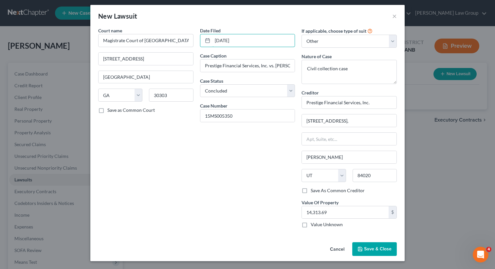
type input "[DATE]"
click at [371, 255] on button "Save & Close" at bounding box center [374, 250] width 45 height 14
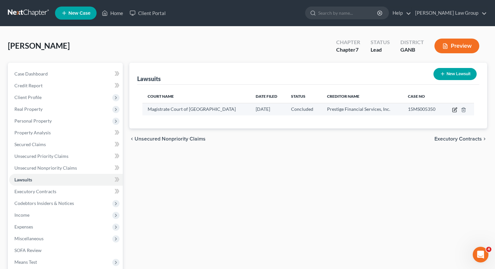
click at [454, 109] on icon "button" at bounding box center [454, 109] width 5 height 5
select select "10"
select select "2"
select select "4"
select select "46"
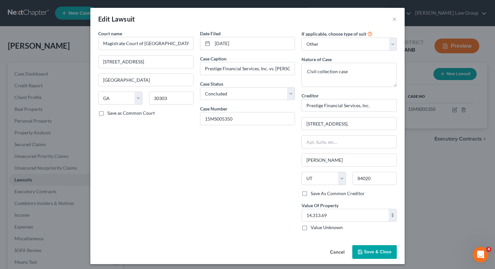
click at [370, 251] on span "Save & Close" at bounding box center [378, 252] width 28 height 6
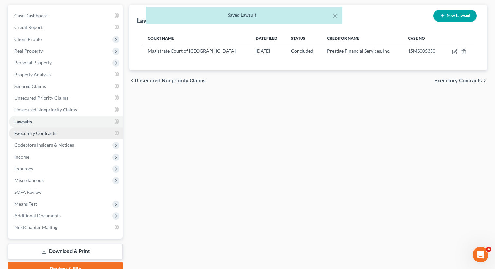
scroll to position [90, 0]
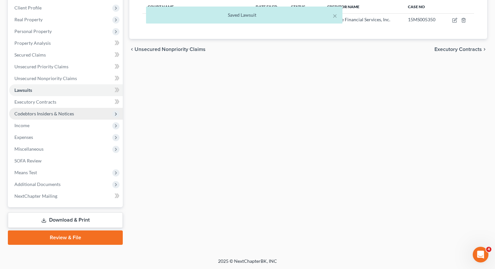
click at [71, 111] on span "Codebtors Insiders & Notices" at bounding box center [44, 114] width 60 height 6
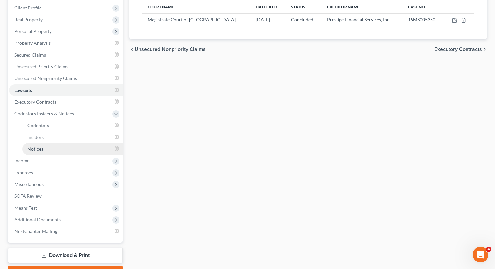
click at [65, 146] on link "Notices" at bounding box center [72, 149] width 101 height 12
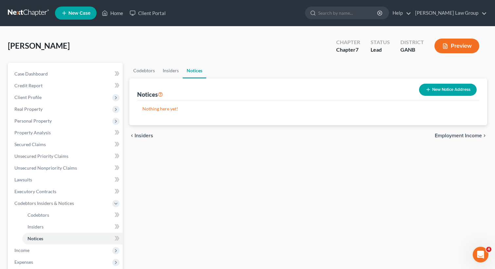
click at [437, 90] on button "New Notice Address" at bounding box center [448, 90] width 58 height 12
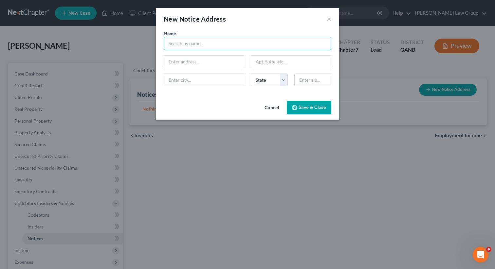
click at [179, 46] on input "text" at bounding box center [248, 43] width 168 height 13
click at [180, 44] on input "[PERSON_NAME]" at bounding box center [248, 43] width 168 height 13
click at [206, 46] on input "[PERSON_NAME]" at bounding box center [248, 43] width 168 height 13
type input "[PERSON_NAME]."
click at [197, 63] on input "text" at bounding box center [204, 62] width 80 height 12
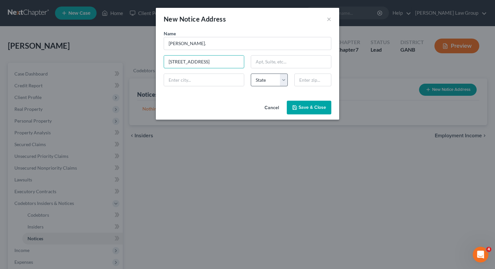
type input "[STREET_ADDRESS]"
click at [274, 63] on input "text" at bounding box center [291, 62] width 80 height 12
type input "Suite 205"
click at [306, 81] on input "text" at bounding box center [312, 80] width 37 height 13
type input "0"
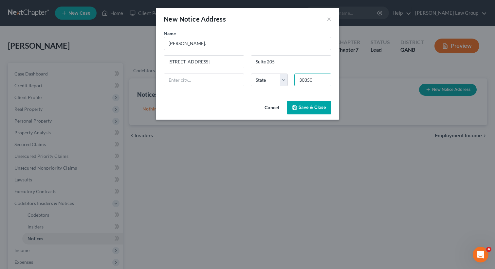
type input "30350"
type input "[GEOGRAPHIC_DATA]"
select select "10"
click at [236, 91] on div "Name * [PERSON_NAME][GEOGRAPHIC_DATA] [STREET_ADDRESS][GEOGRAPHIC_DATA][US_STAT…" at bounding box center [247, 61] width 174 height 62
click at [307, 110] on span "Save & Close" at bounding box center [313, 108] width 28 height 6
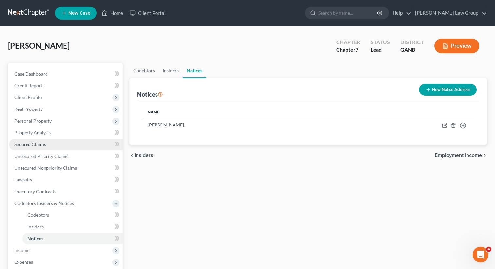
click at [45, 145] on link "Secured Claims" at bounding box center [66, 145] width 114 height 12
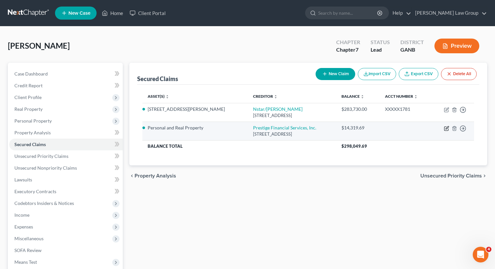
click at [448, 128] on icon "button" at bounding box center [446, 128] width 5 height 5
select select "46"
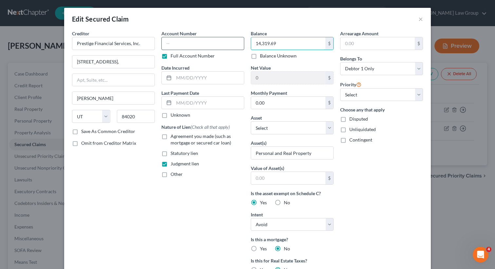
drag, startPoint x: 290, startPoint y: 46, endPoint x: 235, endPoint y: 41, distance: 55.3
click at [235, 41] on div "Creditor * Prestige Financial Services, Inc. [STREET_ADDRESS][GEOGRAPHIC_DATA][…" at bounding box center [248, 186] width 358 height 313
drag, startPoint x: 287, startPoint y: 44, endPoint x: 240, endPoint y: 39, distance: 47.7
click at [240, 39] on div "Creditor * Prestige Financial Services, Inc. [STREET_ADDRESS][GEOGRAPHIC_DATA][…" at bounding box center [248, 186] width 358 height 313
click at [273, 43] on input "28,474" at bounding box center [288, 43] width 74 height 12
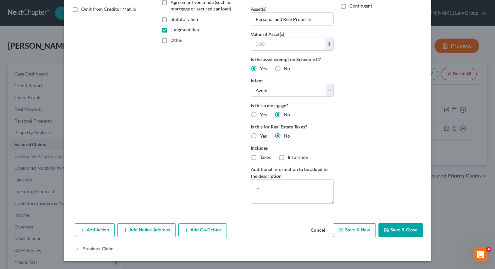
click at [397, 236] on button "Save & Close" at bounding box center [400, 231] width 45 height 14
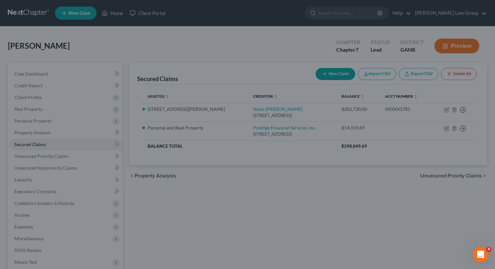
scroll to position [63, 0]
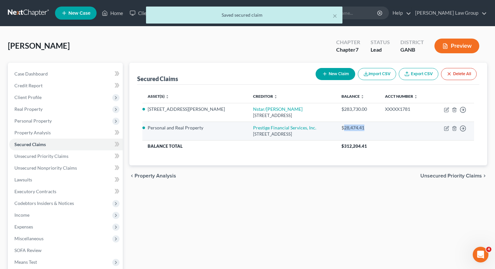
drag, startPoint x: 369, startPoint y: 126, endPoint x: 346, endPoint y: 126, distance: 22.9
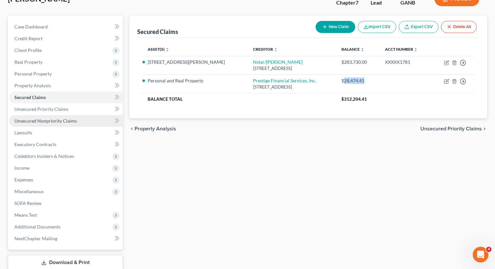
scroll to position [90, 0]
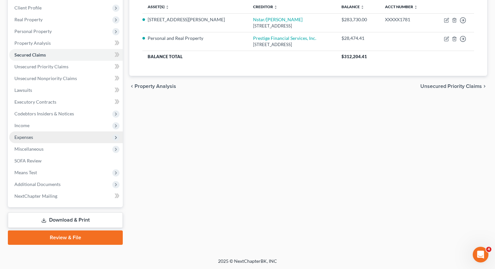
click at [31, 138] on span "Expenses" at bounding box center [23, 138] width 19 height 6
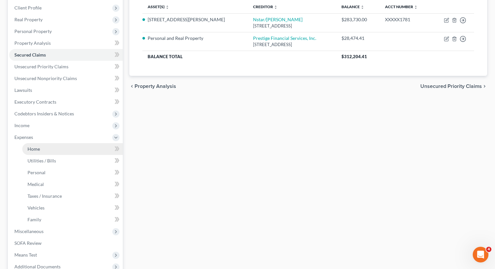
click at [33, 149] on span "Home" at bounding box center [34, 149] width 12 height 6
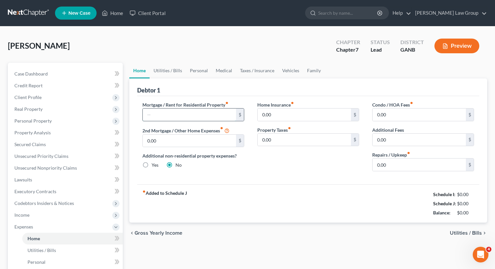
click at [174, 115] on input "text" at bounding box center [189, 115] width 93 height 12
paste input "2,352.90"
click at [172, 76] on link "Utilities / Bills" at bounding box center [168, 71] width 36 height 16
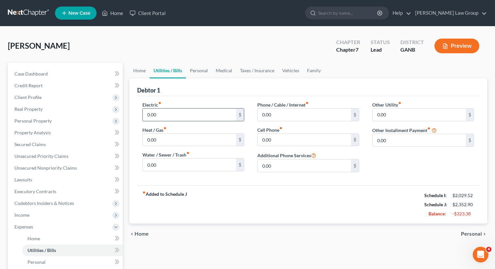
click at [163, 115] on input "0.00" at bounding box center [189, 115] width 93 height 12
paste input "35"
click at [167, 167] on input "0.00" at bounding box center [189, 165] width 93 height 12
paste input "87"
click at [270, 118] on input "0.00" at bounding box center [304, 115] width 93 height 12
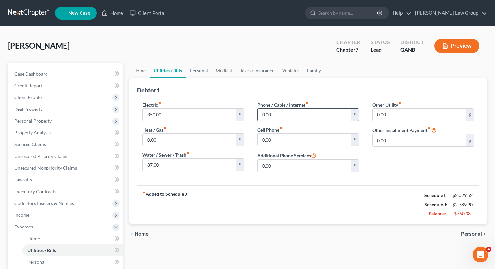
paste input "7"
click at [276, 140] on input "0.00" at bounding box center [304, 140] width 93 height 12
paste input "125"
click at [400, 118] on input "0.00" at bounding box center [419, 115] width 93 height 12
paste input "52"
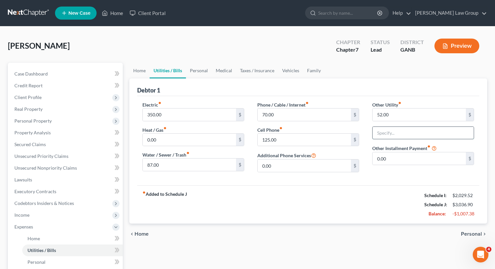
click at [392, 134] on input "text" at bounding box center [423, 133] width 101 height 12
click at [289, 69] on link "Vehicles" at bounding box center [290, 71] width 25 height 16
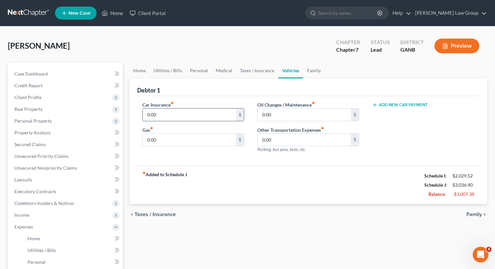
click at [199, 115] on input "0.00" at bounding box center [189, 115] width 93 height 12
paste input "791"
click at [250, 70] on link "Taxes / Insurance" at bounding box center [257, 71] width 42 height 16
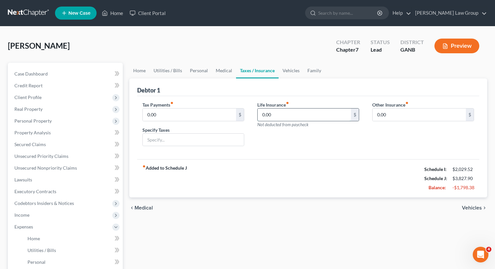
click at [281, 114] on input "0.00" at bounding box center [304, 115] width 93 height 12
paste input "225"
click at [265, 156] on div "Tax Payments fiber_manual_record 0.00 $ Specify Taxes Life Insurance fiber_manu…" at bounding box center [308, 128] width 342 height 64
click at [317, 70] on link "Family" at bounding box center [315, 71] width 22 height 16
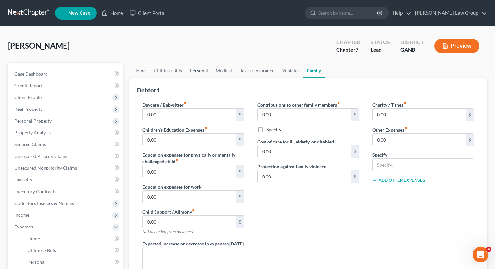
click at [206, 71] on link "Personal" at bounding box center [199, 71] width 26 height 16
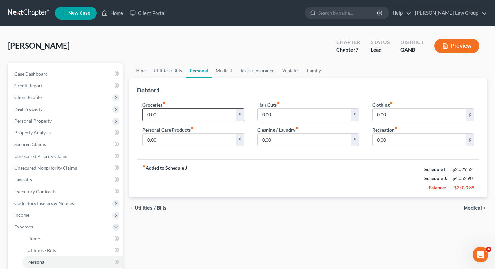
click at [180, 115] on input "0.00" at bounding box center [189, 115] width 93 height 12
click at [188, 136] on input "0.00" at bounding box center [189, 140] width 93 height 12
click at [381, 119] on input "0.00" at bounding box center [419, 115] width 93 height 12
click at [284, 69] on link "Vehicles" at bounding box center [290, 71] width 25 height 16
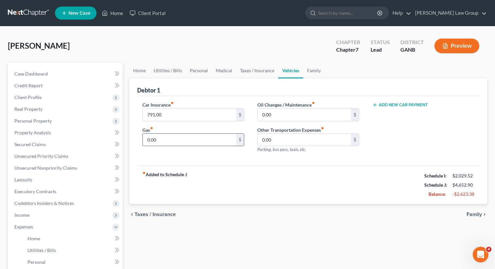
click at [180, 143] on input "0.00" at bounding box center [189, 140] width 93 height 12
click at [213, 70] on link "Medical" at bounding box center [224, 71] width 24 height 16
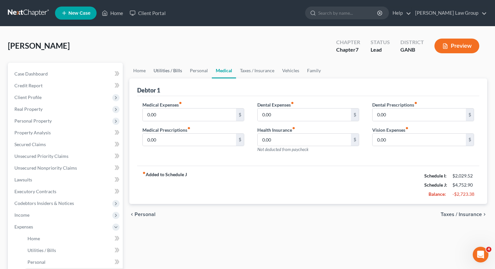
click at [166, 69] on link "Utilities / Bills" at bounding box center [168, 71] width 36 height 16
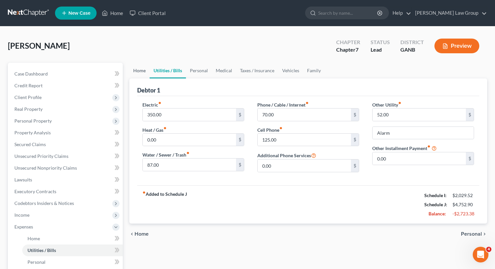
click at [145, 70] on link "Home" at bounding box center [139, 71] width 20 height 16
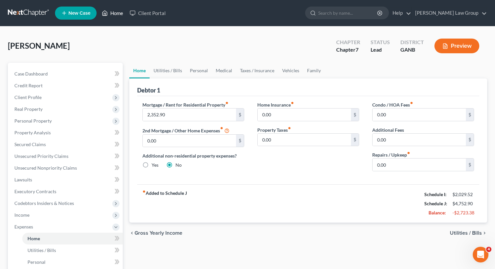
click at [118, 10] on link "Home" at bounding box center [113, 13] width 28 height 12
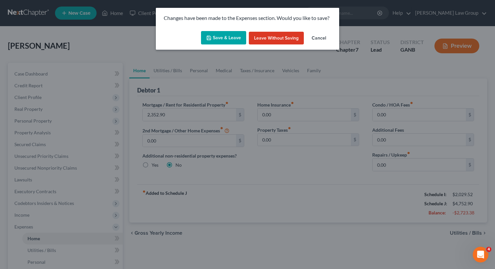
click at [231, 39] on button "Save & Leave" at bounding box center [223, 38] width 45 height 14
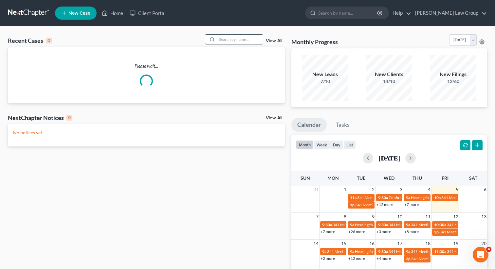
click at [237, 41] on input "search" at bounding box center [240, 39] width 46 height 9
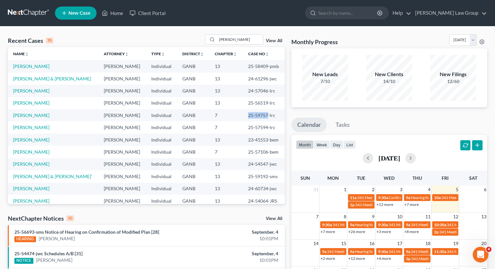
drag, startPoint x: 243, startPoint y: 114, endPoint x: 263, endPoint y: 116, distance: 19.7
copy td "25-59757"
click at [233, 44] on input "[PERSON_NAME]" at bounding box center [240, 39] width 46 height 9
drag, startPoint x: 233, startPoint y: 43, endPoint x: 191, endPoint y: 38, distance: 42.5
click at [191, 38] on div "Recent Cases 15 [PERSON_NAME] View All" at bounding box center [146, 40] width 277 height 13
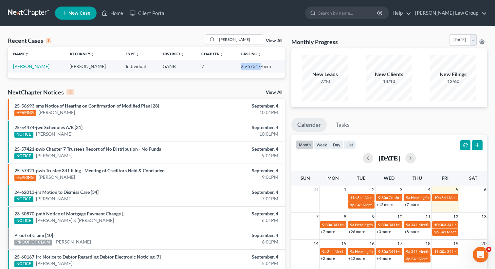
drag, startPoint x: 258, startPoint y: 66, endPoint x: 229, endPoint y: 66, distance: 29.5
copy tr "25-57317"
click at [277, 38] on div "[PERSON_NAME] View All" at bounding box center [245, 39] width 80 height 10
click at [280, 42] on link "View All" at bounding box center [274, 41] width 16 height 5
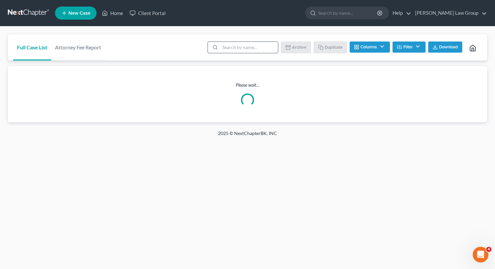
click at [264, 48] on input "search" at bounding box center [249, 47] width 58 height 11
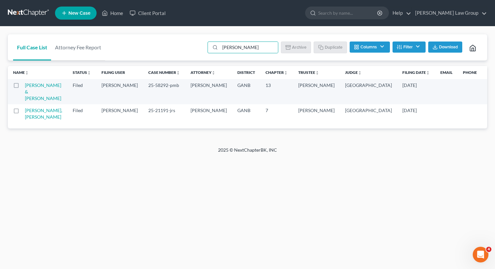
click at [405, 49] on button "Filter" at bounding box center [409, 47] width 33 height 11
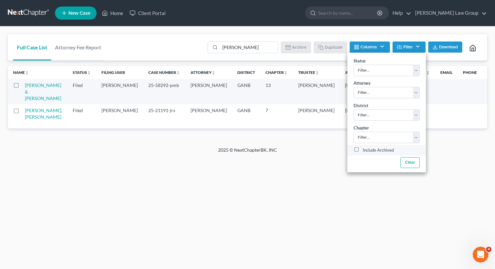
click at [363, 148] on label "Include Archived" at bounding box center [378, 151] width 31 height 8
click at [365, 148] on input "Include Archived" at bounding box center [367, 149] width 4 height 4
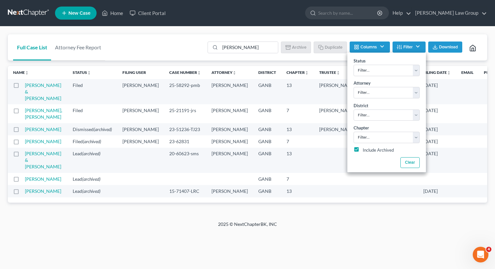
click at [193, 37] on div "Full Case List Attorney Fee Report [PERSON_NAME] Batch Download Archive Un-arch…" at bounding box center [247, 47] width 479 height 27
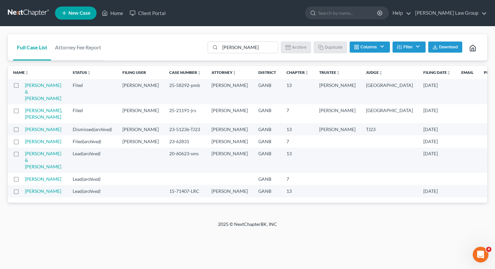
click at [75, 8] on link "New Case" at bounding box center [76, 13] width 42 height 13
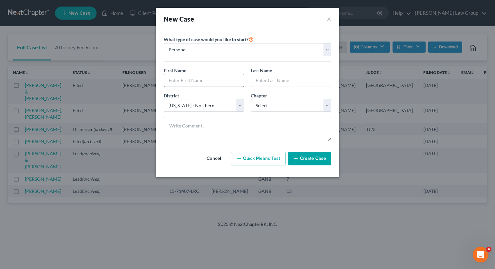
click at [202, 78] on input "text" at bounding box center [204, 80] width 80 height 12
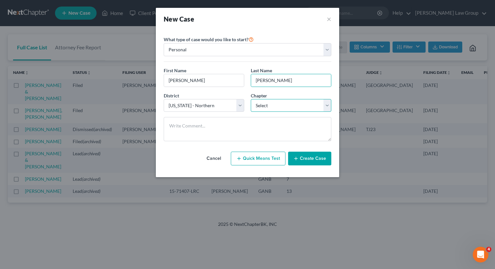
click at [268, 105] on select "Select 7 11 12 13" at bounding box center [291, 105] width 81 height 13
click at [251, 99] on select "Select 7 11 12 13" at bounding box center [291, 105] width 81 height 13
click at [309, 164] on button "Create Case" at bounding box center [309, 159] width 43 height 14
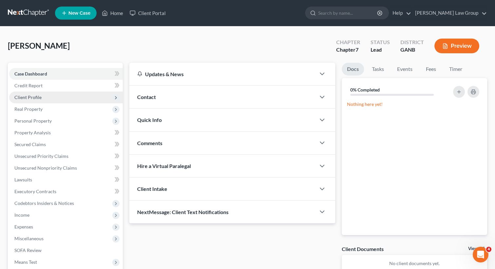
click at [45, 95] on span "Client Profile" at bounding box center [66, 98] width 114 height 12
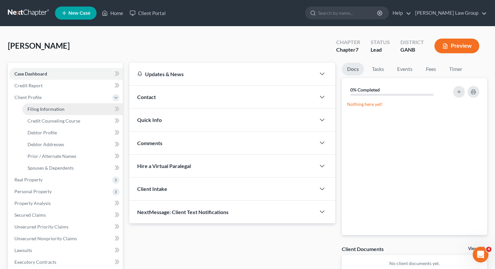
click at [45, 110] on span "Filing Information" at bounding box center [46, 109] width 37 height 6
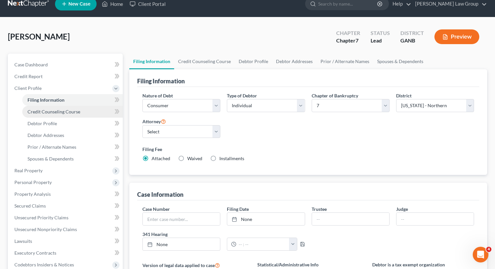
scroll to position [11, 0]
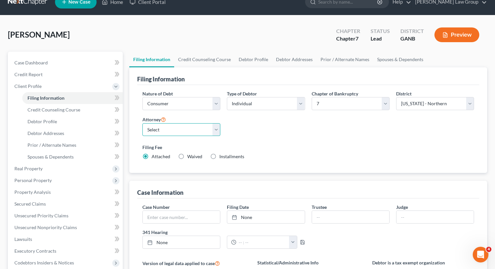
click at [155, 132] on select "Select [PERSON_NAME] - GANB [PERSON_NAME] - GANB [PERSON_NAME] - GANB [PERSON_N…" at bounding box center [181, 129] width 78 height 13
click at [142, 123] on select "Select [PERSON_NAME] - GANB [PERSON_NAME] - GANB [PERSON_NAME] - GANB [PERSON_N…" at bounding box center [181, 129] width 78 height 13
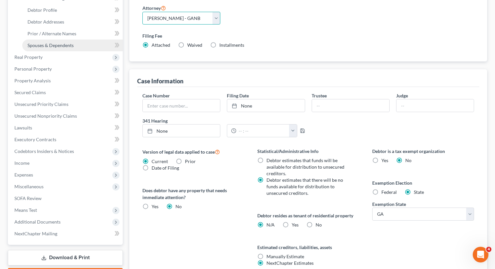
scroll to position [126, 0]
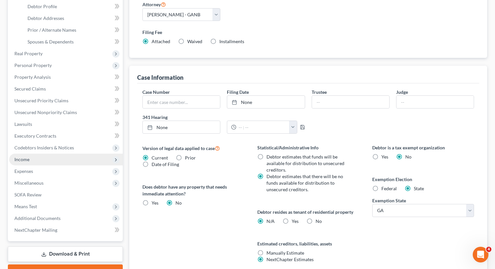
click at [46, 161] on span "Income" at bounding box center [66, 160] width 114 height 12
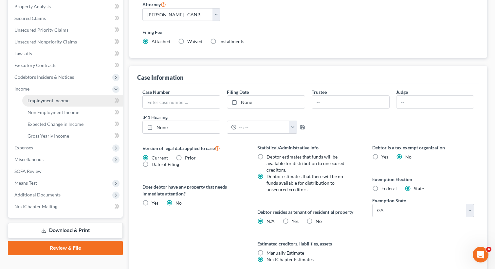
click at [69, 99] on link "Employment Income" at bounding box center [72, 101] width 101 height 12
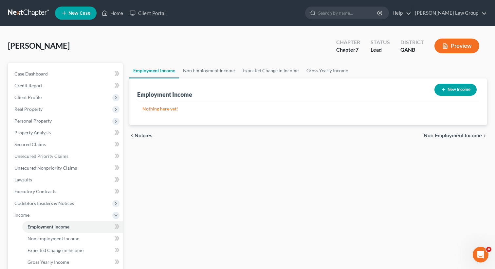
click at [438, 93] on button "New Income" at bounding box center [455, 90] width 42 height 12
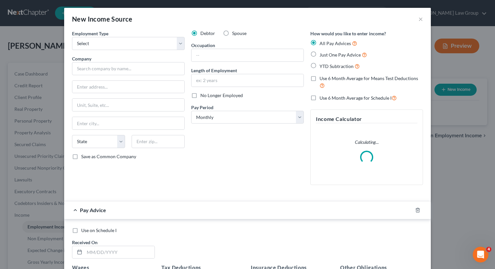
click at [320, 55] on label "Just One Pay Advice" at bounding box center [343, 55] width 47 height 8
click at [322, 55] on input "Just One Pay Advice" at bounding box center [324, 53] width 4 height 4
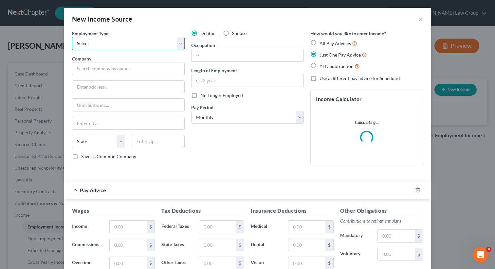
click at [125, 44] on select "Select Full or [DEMOGRAPHIC_DATA] Employment Self Employment" at bounding box center [128, 43] width 113 height 13
click at [72, 37] on select "Select Full or [DEMOGRAPHIC_DATA] Employment Self Employment" at bounding box center [128, 43] width 113 height 13
click at [112, 231] on input "text" at bounding box center [128, 227] width 37 height 12
paste input "3,413.74"
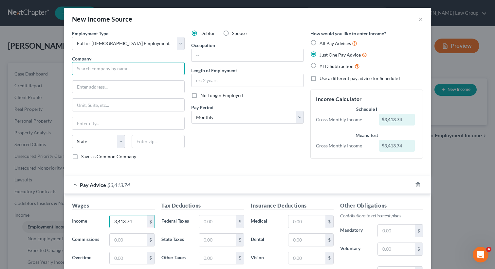
drag, startPoint x: 83, startPoint y: 65, endPoint x: 80, endPoint y: 65, distance: 3.3
click at [80, 65] on input "text" at bounding box center [128, 68] width 113 height 13
paste input "Fiserv Solutions LLC"
click at [124, 82] on input "text" at bounding box center [128, 87] width 112 height 12
paste input "[STREET_ADDRESS][PERSON_NAME]"
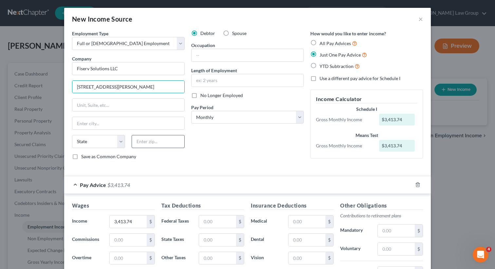
drag, startPoint x: 143, startPoint y: 150, endPoint x: 144, endPoint y: 146, distance: 4.1
click at [143, 148] on div "State [US_STATE] AK AR AZ CA CO CT DE DC [GEOGRAPHIC_DATA] [GEOGRAPHIC_DATA] GU…" at bounding box center [128, 144] width 119 height 18
click at [144, 145] on input "text" at bounding box center [158, 141] width 53 height 13
paste input "53203"
click at [214, 150] on div "Debtor Spouse Occupation Length of Employment No Longer Employed Pay Period * S…" at bounding box center [247, 97] width 119 height 135
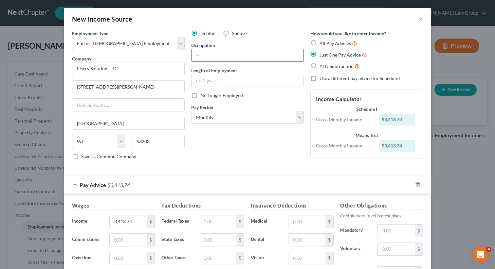
click at [208, 52] on input "text" at bounding box center [248, 55] width 112 height 12
paste input "Digital Client experience Incident response engineer"
click at [205, 79] on input "text" at bounding box center [248, 80] width 112 height 12
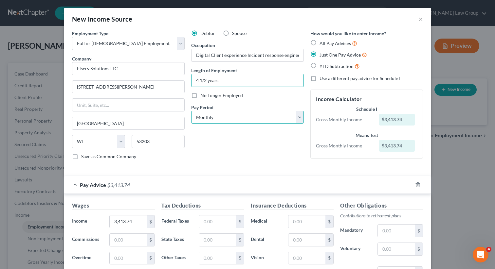
click at [232, 116] on select "Select Monthly Twice Monthly Every Other Week Weekly" at bounding box center [247, 117] width 113 height 13
click at [191, 111] on select "Select Monthly Twice Monthly Every Other Week Weekly" at bounding box center [247, 117] width 113 height 13
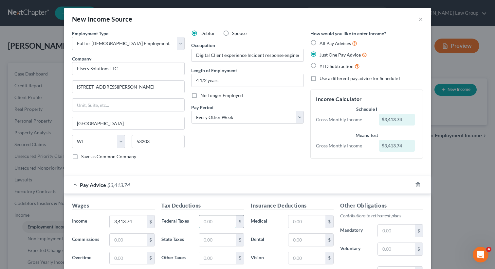
click at [222, 217] on input "text" at bounding box center [217, 222] width 37 height 12
paste input "350.05"
click at [377, 230] on div "$" at bounding box center [400, 231] width 52 height 13
click at [387, 247] on input "text" at bounding box center [396, 249] width 37 height 12
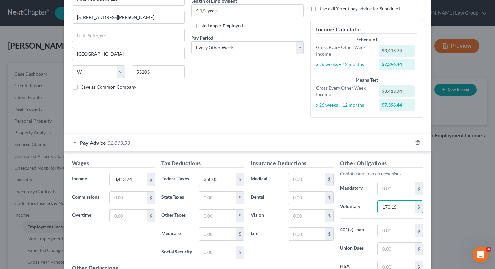
scroll to position [77, 0]
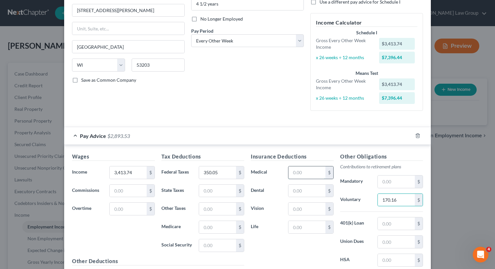
click at [306, 174] on input "text" at bounding box center [306, 173] width 37 height 12
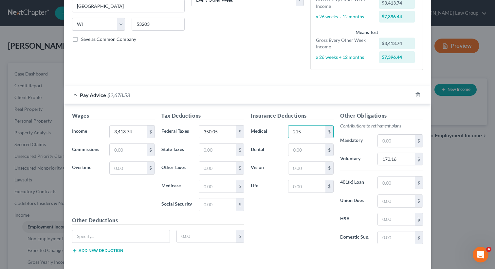
scroll to position [148, 0]
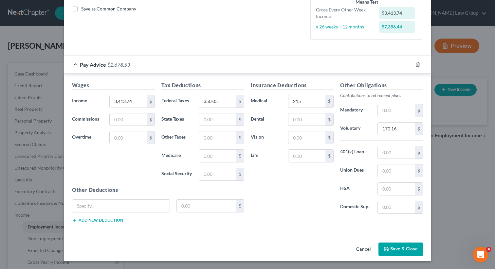
click at [392, 251] on button "Save & Close" at bounding box center [400, 250] width 45 height 14
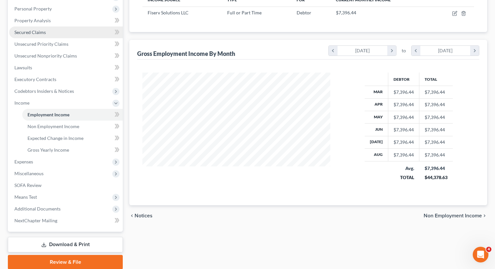
scroll to position [130, 0]
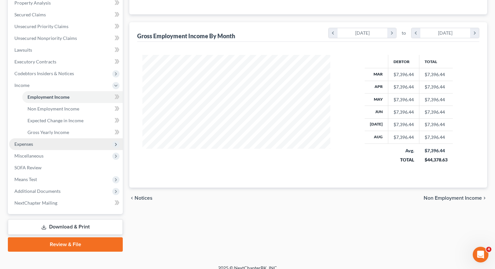
click at [39, 145] on span "Expenses" at bounding box center [66, 144] width 114 height 12
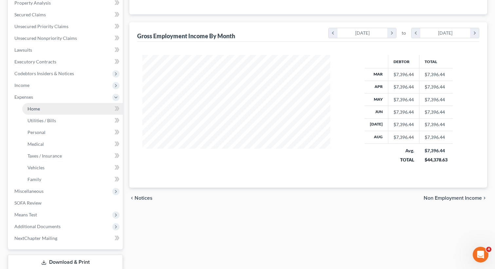
click at [43, 110] on link "Home" at bounding box center [72, 109] width 101 height 12
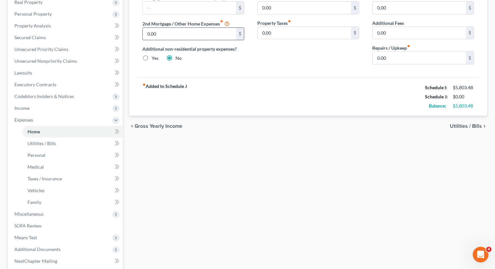
scroll to position [172, 0]
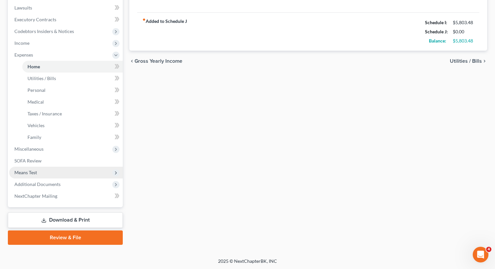
click at [47, 172] on span "Means Test" at bounding box center [66, 173] width 114 height 12
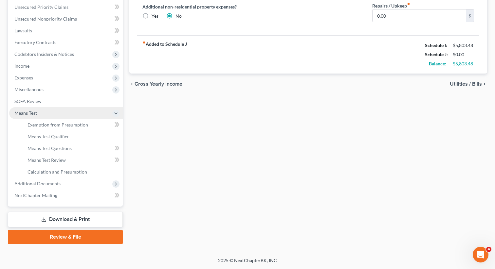
scroll to position [149, 0]
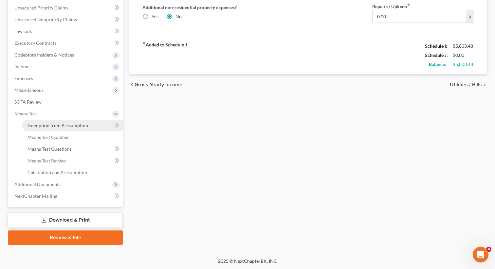
click at [79, 125] on span "Exemption from Presumption" at bounding box center [58, 126] width 61 height 6
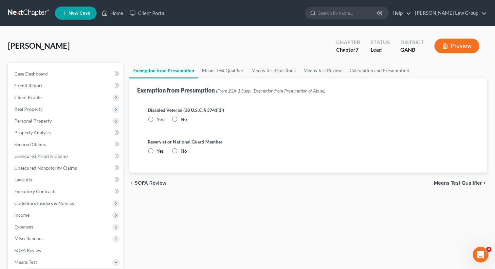
drag, startPoint x: 174, startPoint y: 120, endPoint x: 174, endPoint y: 125, distance: 5.6
click at [181, 120] on label "No" at bounding box center [184, 119] width 6 height 7
click at [183, 120] on input "No" at bounding box center [185, 118] width 4 height 4
click at [181, 154] on label "No" at bounding box center [184, 151] width 6 height 7
click at [183, 152] on input "No" at bounding box center [185, 150] width 4 height 4
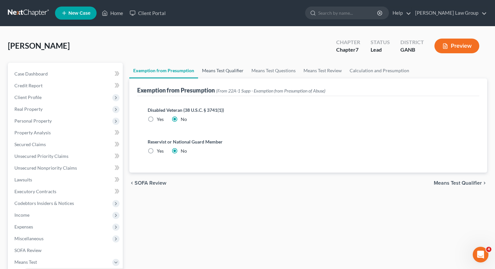
click at [225, 72] on link "Means Test Qualifier" at bounding box center [222, 71] width 49 height 16
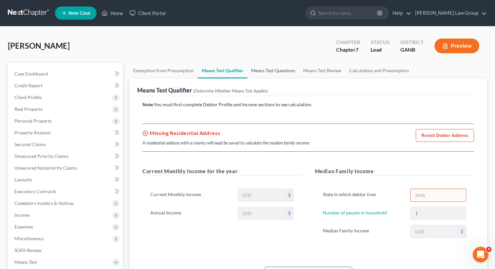
click at [271, 71] on link "Means Test Questions" at bounding box center [273, 71] width 52 height 16
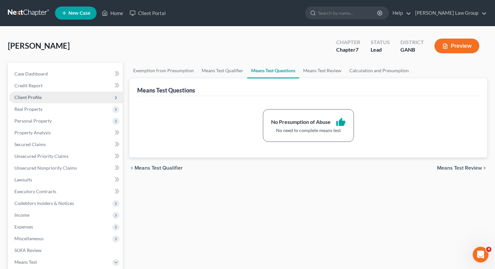
click at [41, 99] on span "Client Profile" at bounding box center [66, 98] width 114 height 12
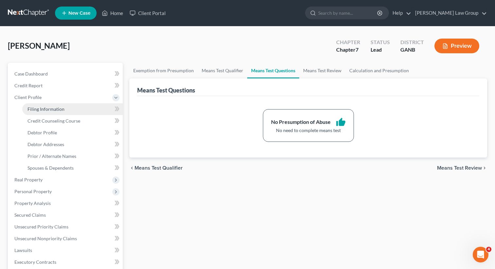
click at [45, 107] on span "Filing Information" at bounding box center [46, 109] width 37 height 6
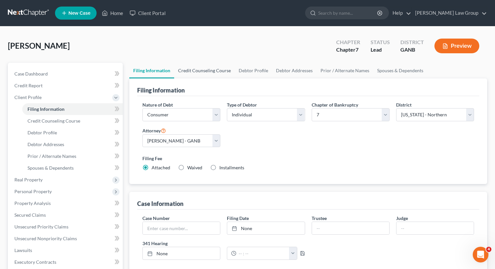
click at [205, 69] on link "Credit Counseling Course" at bounding box center [204, 71] width 61 height 16
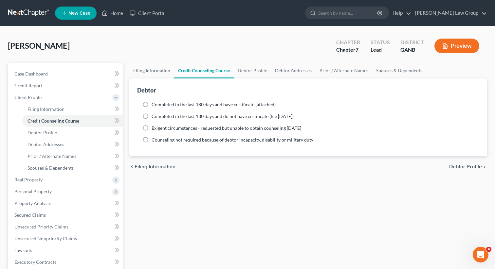
click at [152, 105] on label "Completed in the last 180 days and have certificate (attached)" at bounding box center [214, 104] width 124 height 7
click at [154, 105] on input "Completed in the last 180 days and have certificate (attached)" at bounding box center [156, 103] width 4 height 4
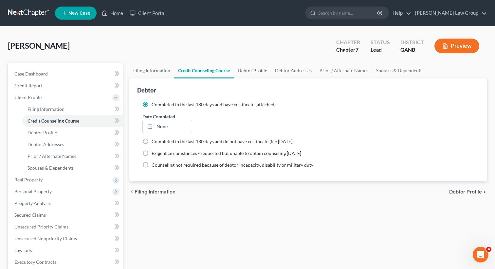
click at [255, 70] on link "Debtor Profile" at bounding box center [252, 71] width 37 height 16
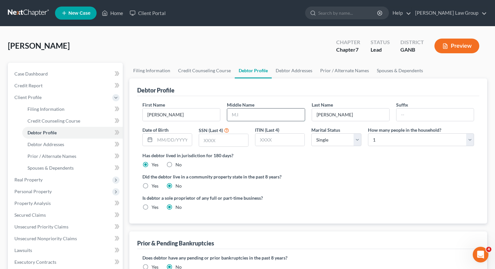
click at [254, 117] on input "text" at bounding box center [265, 115] width 77 height 12
paste input "[PERSON_NAME]"
drag, startPoint x: 195, startPoint y: 111, endPoint x: 130, endPoint y: 111, distance: 65.5
click at [130, 111] on div "Debtor Profile First Name [PERSON_NAME] Middle Name [PERSON_NAME] Last Name [PE…" at bounding box center [308, 151] width 358 height 145
click at [370, 159] on div "Has debtor lived in jurisdiction for 180 days? Yes No Debtor must reside in jur…" at bounding box center [308, 160] width 332 height 16
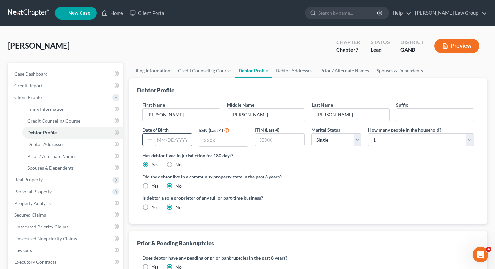
click at [174, 140] on input "text" at bounding box center [173, 140] width 37 height 12
paste input "[DATE]"
click at [218, 142] on input "text" at bounding box center [223, 140] width 49 height 12
click at [308, 173] on ng-include "First Name [PERSON_NAME] Middle Name [PERSON_NAME] Last Name [PERSON_NAME] Date…" at bounding box center [308, 158] width 332 height 115
click at [295, 64] on link "Debtor Addresses" at bounding box center [294, 71] width 45 height 16
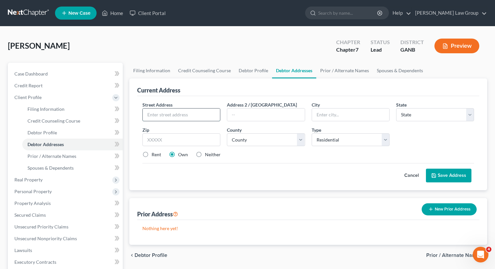
click at [192, 111] on input "text" at bounding box center [181, 115] width 77 height 12
paste input "2009C [GEOGRAPHIC_DATA]"
click at [179, 140] on input "text" at bounding box center [181, 140] width 78 height 13
click at [152, 153] on label "Rent" at bounding box center [156, 155] width 9 height 7
click at [154, 153] on input "Rent" at bounding box center [156, 154] width 4 height 4
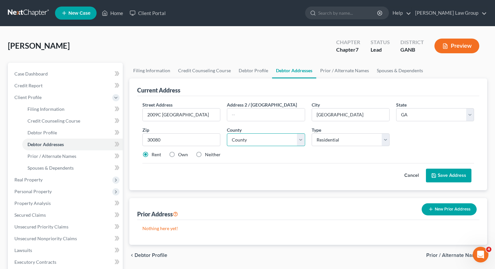
click at [258, 138] on select "County [GEOGRAPHIC_DATA] [GEOGRAPHIC_DATA] [GEOGRAPHIC_DATA] [GEOGRAPHIC_DATA] …" at bounding box center [266, 140] width 78 height 13
click at [227, 134] on select "County [GEOGRAPHIC_DATA] [GEOGRAPHIC_DATA] [GEOGRAPHIC_DATA] [GEOGRAPHIC_DATA] …" at bounding box center [266, 140] width 78 height 13
click at [445, 172] on button "Save Address" at bounding box center [449, 176] width 46 height 14
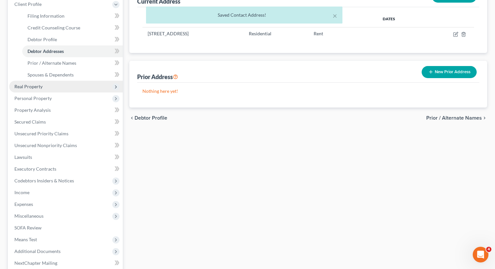
scroll to position [160, 0]
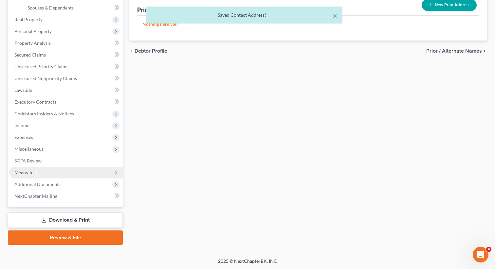
click at [48, 170] on span "Means Test" at bounding box center [66, 173] width 114 height 12
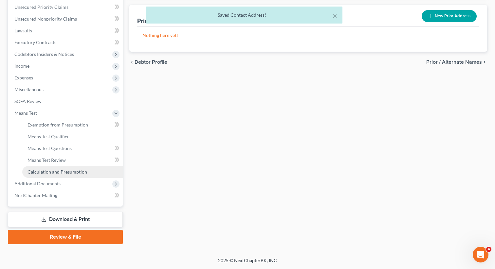
scroll to position [149, 0]
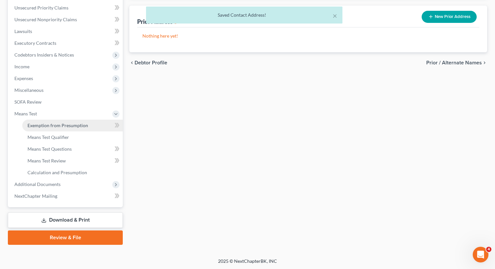
click at [100, 125] on link "Exemption from Presumption" at bounding box center [72, 126] width 101 height 12
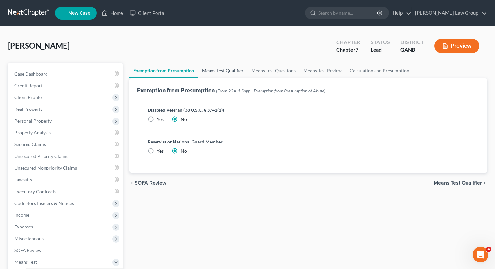
click at [213, 70] on link "Means Test Qualifier" at bounding box center [222, 71] width 49 height 16
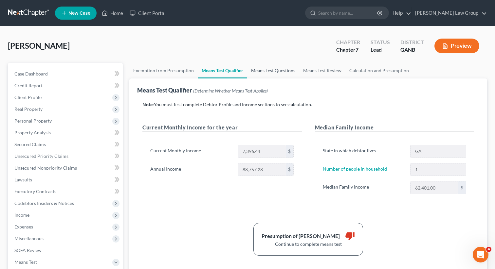
click at [273, 70] on link "Means Test Questions" at bounding box center [273, 71] width 52 height 16
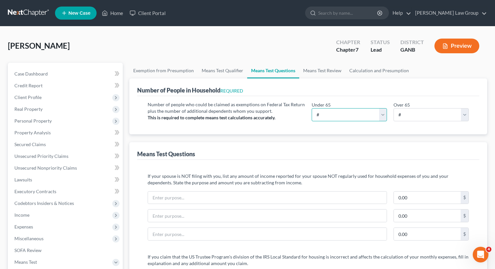
click at [328, 118] on select "# 0 1 2 3 4 5 6 7 8 9 10" at bounding box center [349, 114] width 75 height 13
click at [312, 108] on select "# 0 1 2 3 4 5 6 7 8 9 10" at bounding box center [349, 114] width 75 height 13
click at [400, 113] on select "# 0 1 2 3 4 5 6 7 8 9 10" at bounding box center [431, 114] width 75 height 13
click at [394, 108] on select "# 0 1 2 3 4 5 6 7 8 9 10" at bounding box center [431, 114] width 75 height 13
click at [315, 76] on link "Means Test Review" at bounding box center [322, 71] width 46 height 16
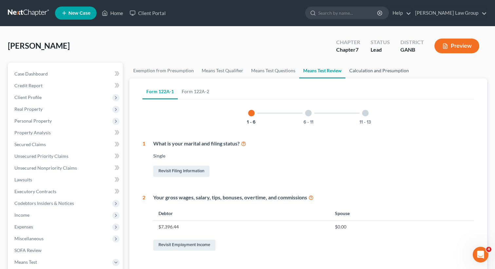
click at [385, 65] on link "Calculation and Presumption" at bounding box center [378, 71] width 67 height 16
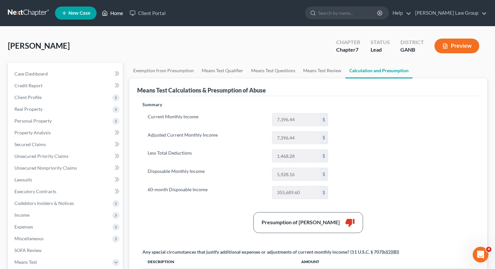
click at [119, 14] on link "Home" at bounding box center [113, 13] width 28 height 12
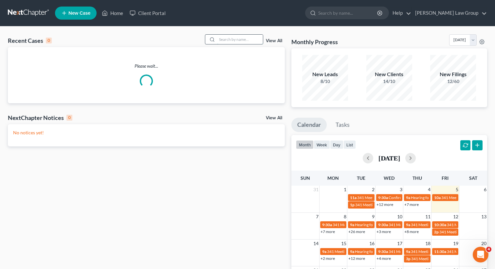
click at [240, 41] on input "search" at bounding box center [240, 39] width 46 height 9
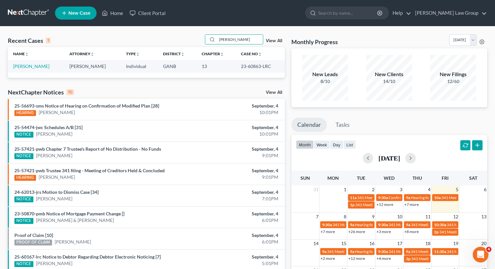
drag, startPoint x: 250, startPoint y: 40, endPoint x: 205, endPoint y: 40, distance: 45.2
click at [205, 40] on div "Recent Cases 1 [PERSON_NAME] View All" at bounding box center [146, 40] width 277 height 13
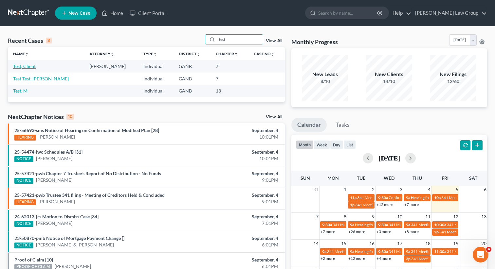
click at [22, 64] on link "Test, Client" at bounding box center [24, 67] width 23 height 6
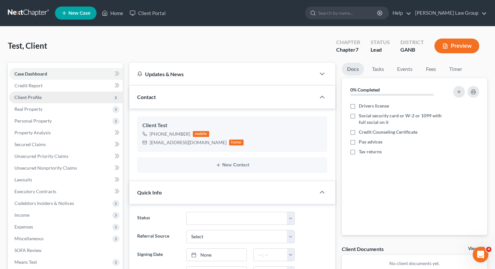
click at [39, 100] on span "Client Profile" at bounding box center [66, 98] width 114 height 12
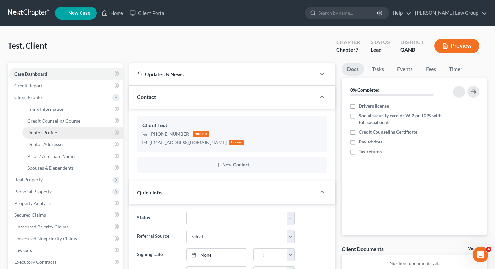
click at [45, 132] on span "Debtor Profile" at bounding box center [42, 133] width 29 height 6
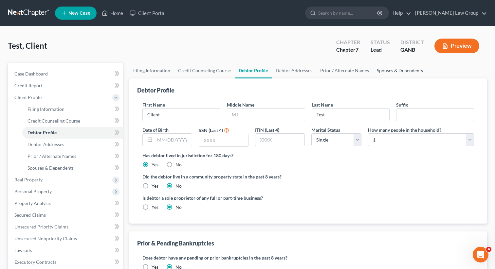
click at [394, 72] on link "Spouses & Dependents" at bounding box center [400, 71] width 54 height 16
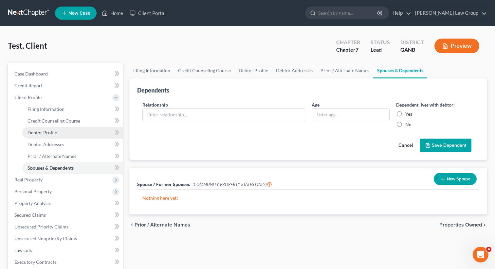
click at [65, 133] on link "Debtor Profile" at bounding box center [72, 133] width 101 height 12
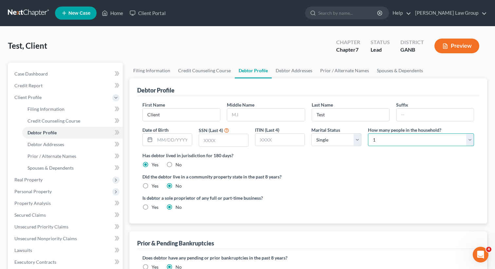
click at [407, 140] on select "Select 1 2 3 4 5 6 7 8 9 10 11 12 13 14 15 16 17 18 19 20" at bounding box center [421, 140] width 106 height 13
click at [368, 134] on select "Select 1 2 3 4 5 6 7 8 9 10 11 12 13 14 15 16 17 18 19 20" at bounding box center [421, 140] width 106 height 13
click at [369, 165] on div "Has debtor lived in jurisdiction for 180 days? Yes No Debtor must reside in jur…" at bounding box center [308, 160] width 332 height 16
click at [121, 16] on link "Home" at bounding box center [113, 13] width 28 height 12
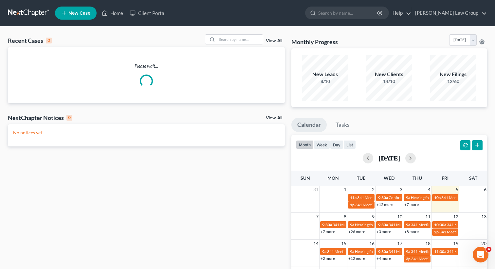
click at [235, 45] on div "Recent Cases 0 View All" at bounding box center [146, 40] width 277 height 13
click at [233, 41] on input "search" at bounding box center [240, 39] width 46 height 9
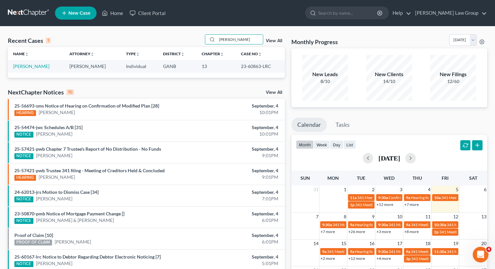
drag, startPoint x: 244, startPoint y: 40, endPoint x: 198, endPoint y: 33, distance: 46.0
click at [198, 33] on div "Recent Cases 1 [PERSON_NAME] View All Name unfold_more expand_more expand_less …" at bounding box center [247, 197] width 495 height 340
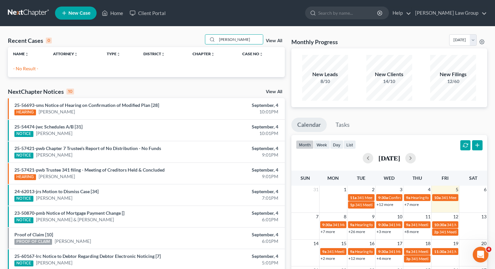
drag, startPoint x: 241, startPoint y: 41, endPoint x: 185, endPoint y: 38, distance: 56.0
click at [185, 38] on div "Recent Cases 0 matteo View All" at bounding box center [146, 40] width 277 height 13
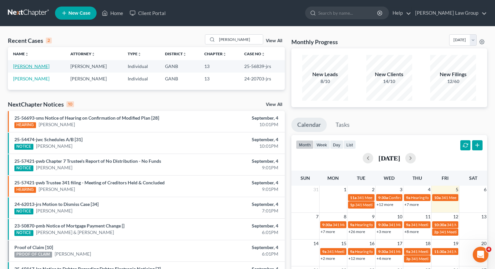
click at [37, 68] on link "[PERSON_NAME]" at bounding box center [31, 67] width 36 height 6
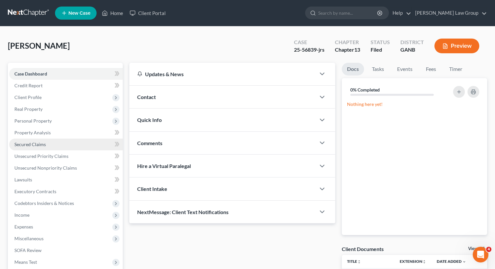
click at [45, 146] on span "Secured Claims" at bounding box center [29, 145] width 31 height 6
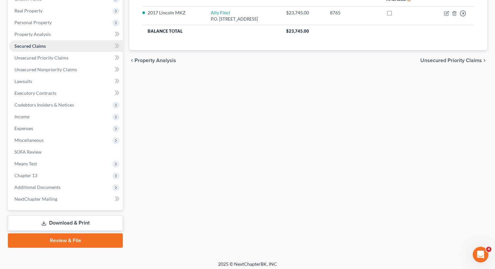
scroll to position [101, 0]
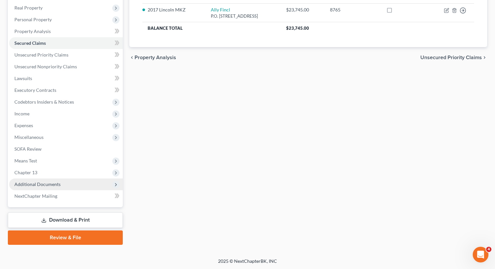
click at [44, 186] on span "Additional Documents" at bounding box center [37, 185] width 46 height 6
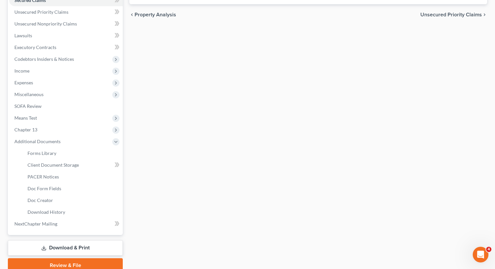
scroll to position [146, 0]
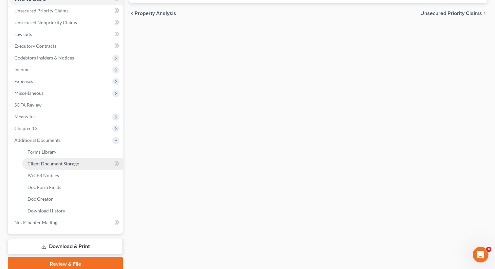
click at [70, 166] on span "Client Document Storage" at bounding box center [53, 164] width 51 height 6
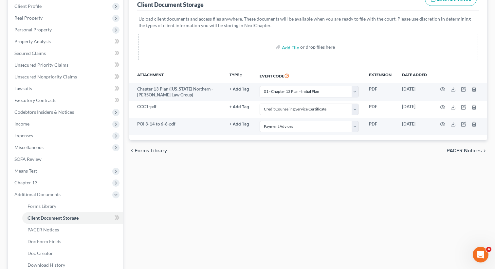
scroll to position [144, 0]
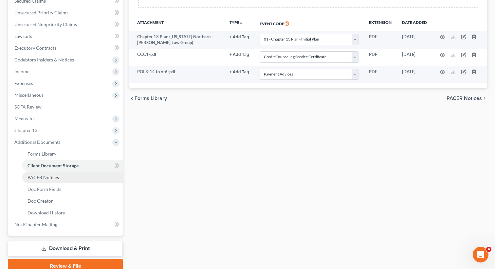
click at [49, 178] on span "PACER Notices" at bounding box center [43, 178] width 31 height 6
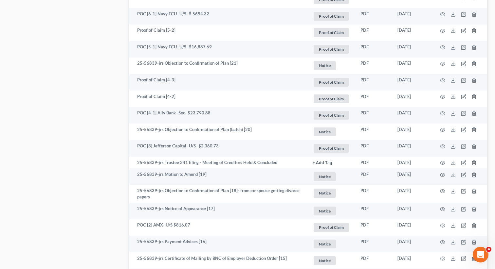
scroll to position [431, 0]
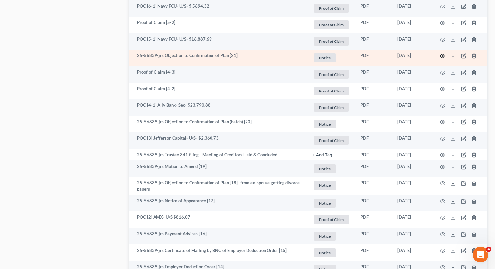
click at [443, 56] on circle "button" at bounding box center [442, 55] width 1 height 1
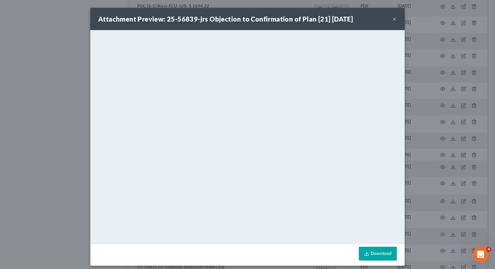
scroll to position [4, 0]
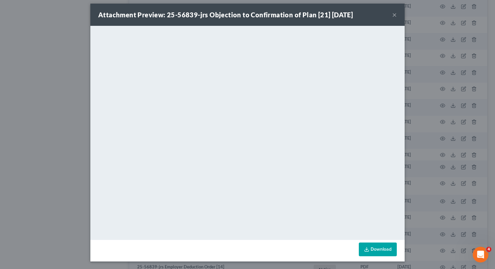
click at [394, 15] on button "×" at bounding box center [394, 15] width 5 height 8
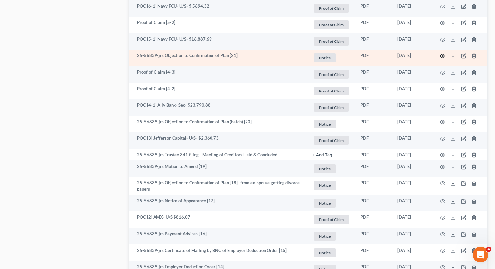
click at [441, 56] on icon "button" at bounding box center [442, 55] width 5 height 5
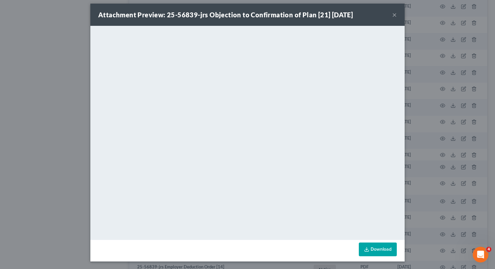
scroll to position [0, 0]
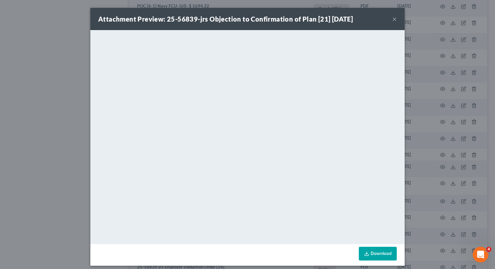
click at [392, 14] on div "Attachment Preview: 25-56839-jrs Objection to Confirmation of Plan [21] [DATE] ×" at bounding box center [247, 19] width 314 height 22
click at [394, 18] on button "×" at bounding box center [394, 19] width 5 height 8
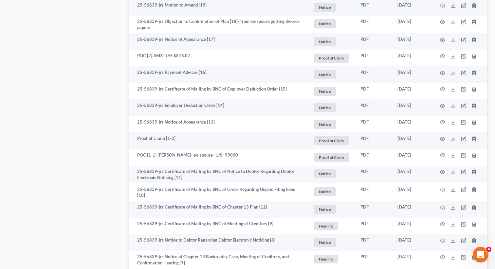
scroll to position [593, 0]
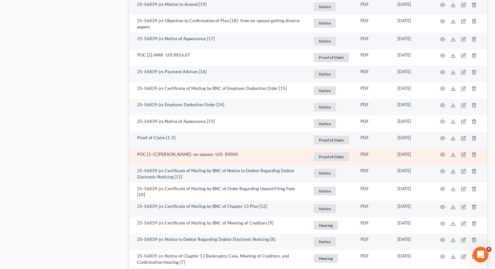
click at [438, 153] on td at bounding box center [459, 157] width 55 height 17
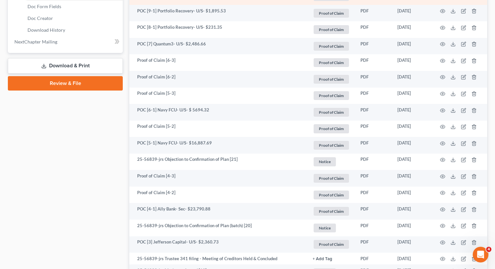
scroll to position [327, 0]
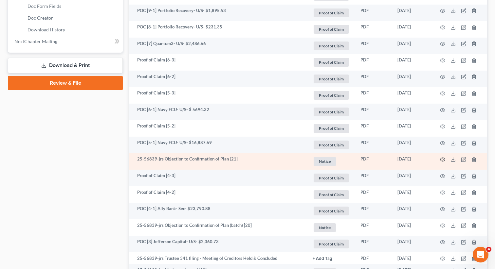
click at [443, 158] on icon "button" at bounding box center [442, 159] width 5 height 5
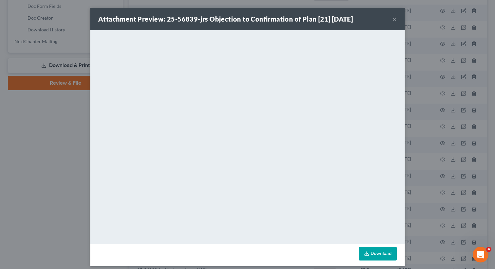
click at [396, 18] on button "×" at bounding box center [394, 19] width 5 height 8
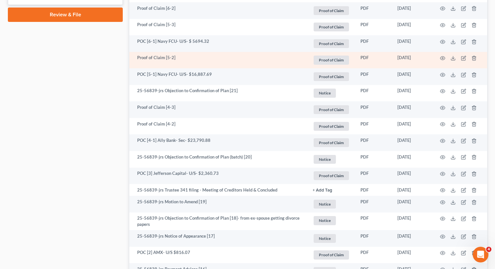
scroll to position [396, 0]
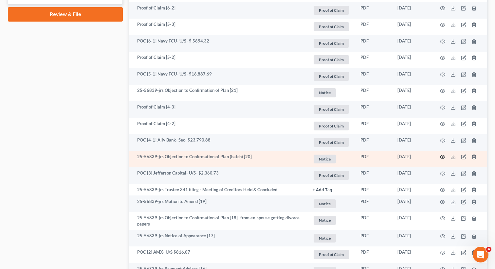
click at [442, 157] on circle "button" at bounding box center [442, 157] width 1 height 1
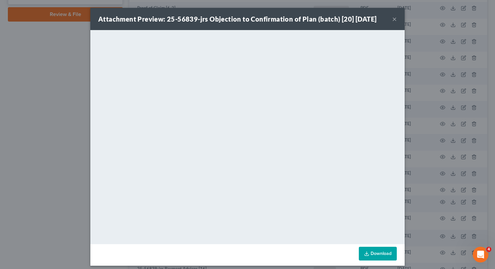
click at [397, 19] on div "Attachment Preview: 25-56839-jrs Objection to Confirmation of Plan (batch) [20]…" at bounding box center [247, 19] width 314 height 22
click at [394, 18] on button "×" at bounding box center [394, 19] width 5 height 8
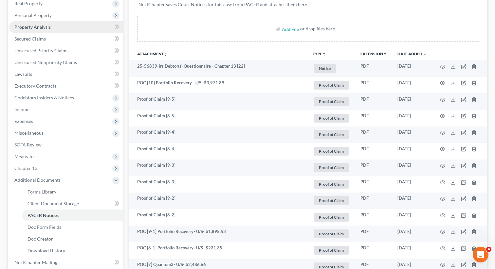
scroll to position [0, 0]
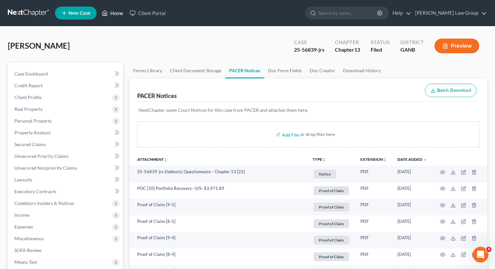
click at [111, 16] on link "Home" at bounding box center [113, 13] width 28 height 12
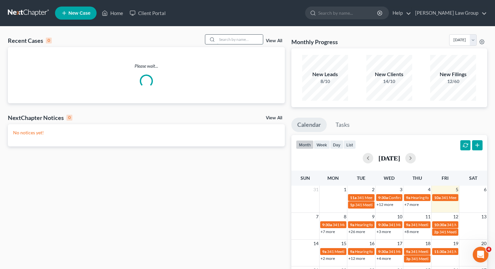
click at [221, 44] on input "search" at bounding box center [240, 39] width 46 height 9
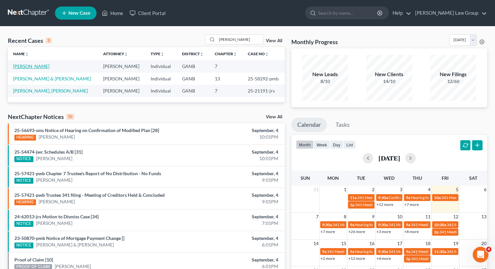
click at [25, 66] on link "[PERSON_NAME]" at bounding box center [31, 67] width 36 height 6
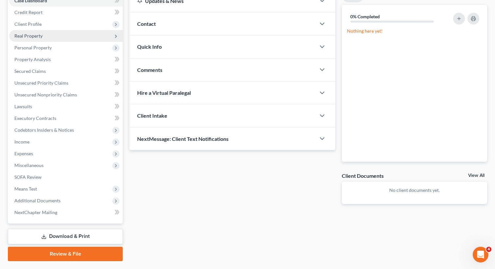
scroll to position [90, 0]
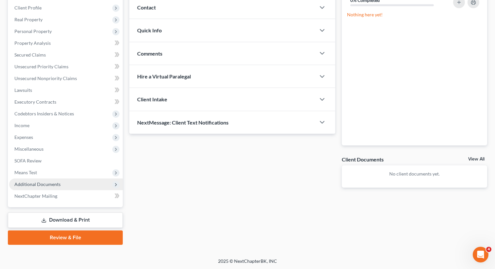
click at [54, 187] on span "Additional Documents" at bounding box center [66, 185] width 114 height 12
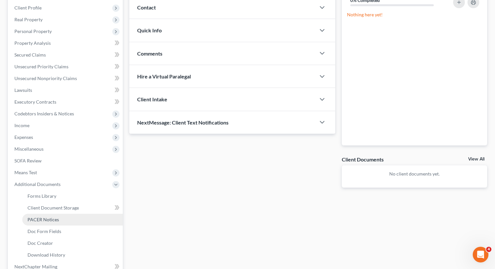
click at [43, 219] on span "PACER Notices" at bounding box center [43, 220] width 31 height 6
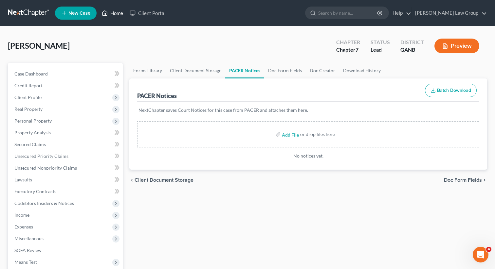
click at [116, 11] on link "Home" at bounding box center [113, 13] width 28 height 12
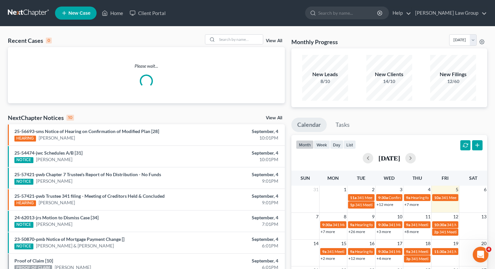
click at [226, 34] on div "Recent Cases 0 View All Please wait... NextChapter Notices 10 View All 25-56693…" at bounding box center [247, 197] width 495 height 340
click at [223, 36] on input "search" at bounding box center [240, 39] width 46 height 9
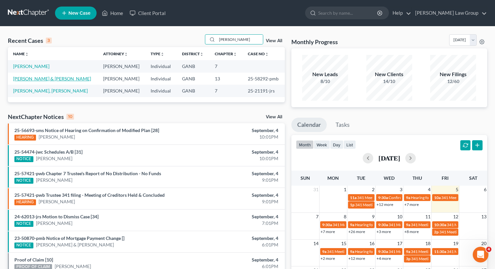
click at [41, 78] on link "[PERSON_NAME] & [PERSON_NAME]" at bounding box center [52, 79] width 78 height 6
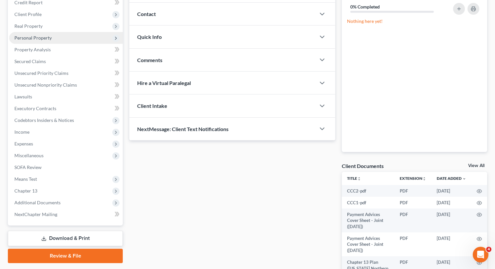
scroll to position [110, 0]
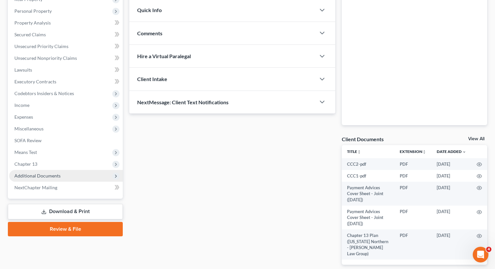
click at [46, 174] on span "Additional Documents" at bounding box center [37, 176] width 46 height 6
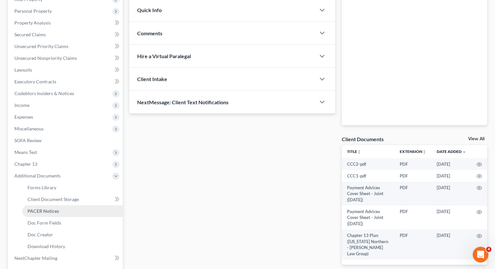
click at [45, 211] on span "PACER Notices" at bounding box center [43, 212] width 31 height 6
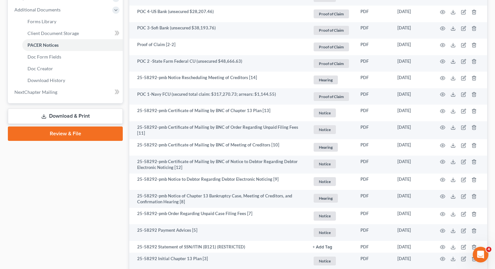
scroll to position [277, 0]
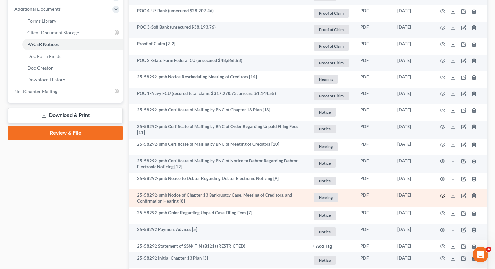
click at [444, 195] on icon "button" at bounding box center [442, 196] width 5 height 5
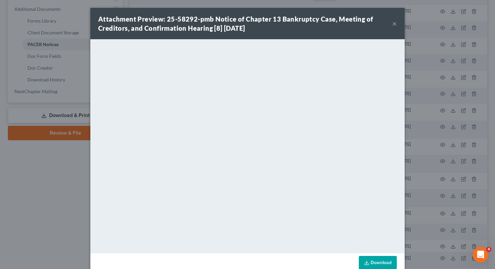
click at [393, 23] on button "×" at bounding box center [394, 24] width 5 height 8
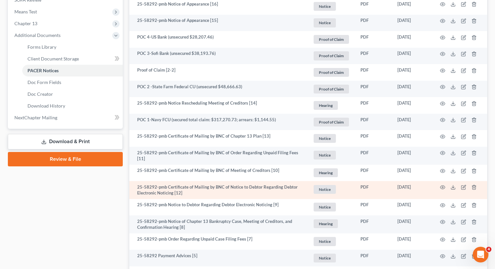
scroll to position [247, 0]
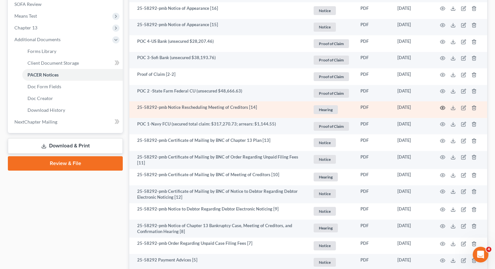
click at [442, 107] on circle "button" at bounding box center [442, 107] width 1 height 1
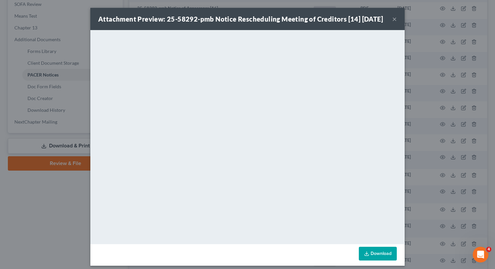
click at [395, 23] on button "×" at bounding box center [394, 19] width 5 height 8
